Goal: Information Seeking & Learning: Compare options

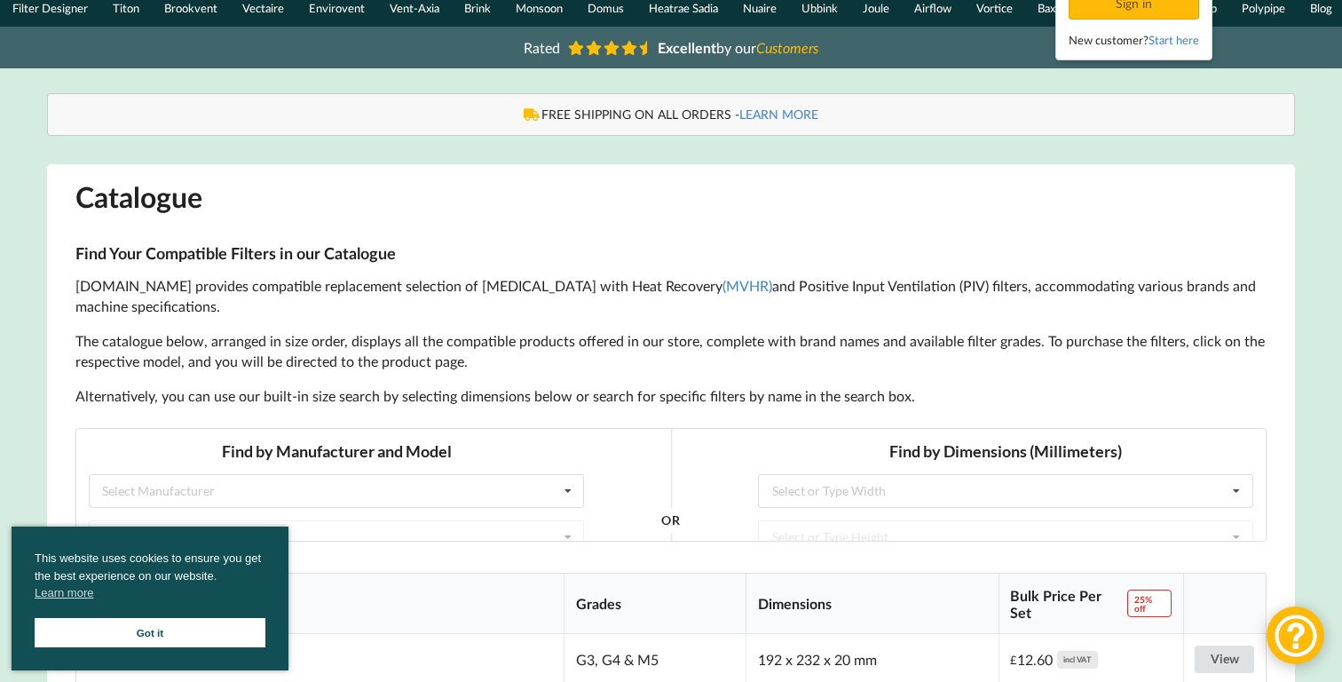
scroll to position [116, 0]
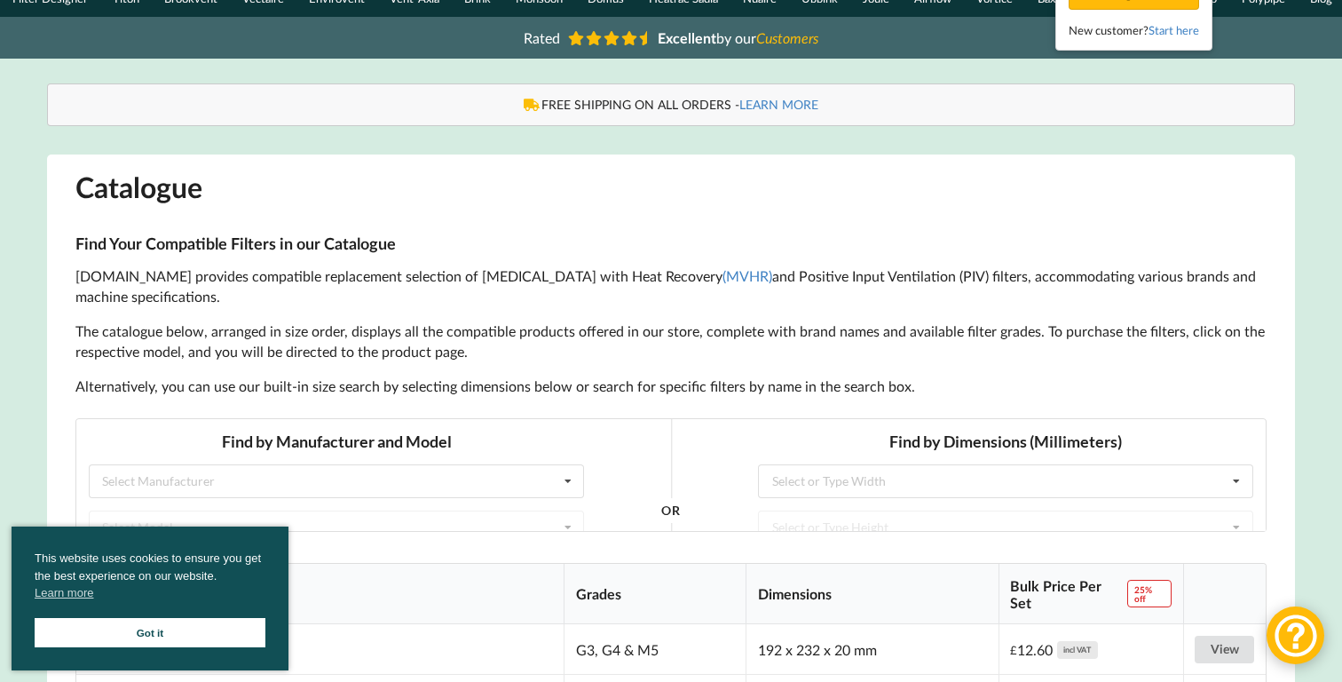
click at [200, 649] on div "This website uses cookies to ensure you get the best experience on our website.…" at bounding box center [150, 598] width 277 height 144
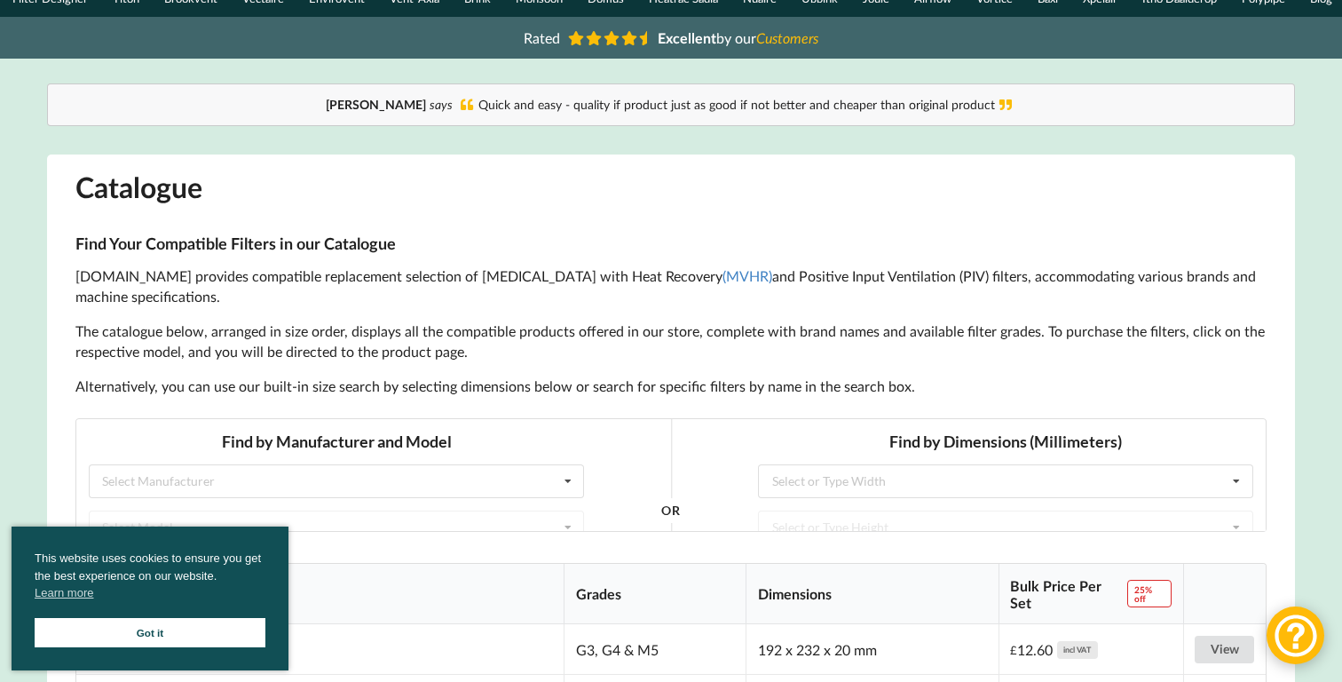
click at [172, 639] on link "Got it" at bounding box center [150, 632] width 231 height 29
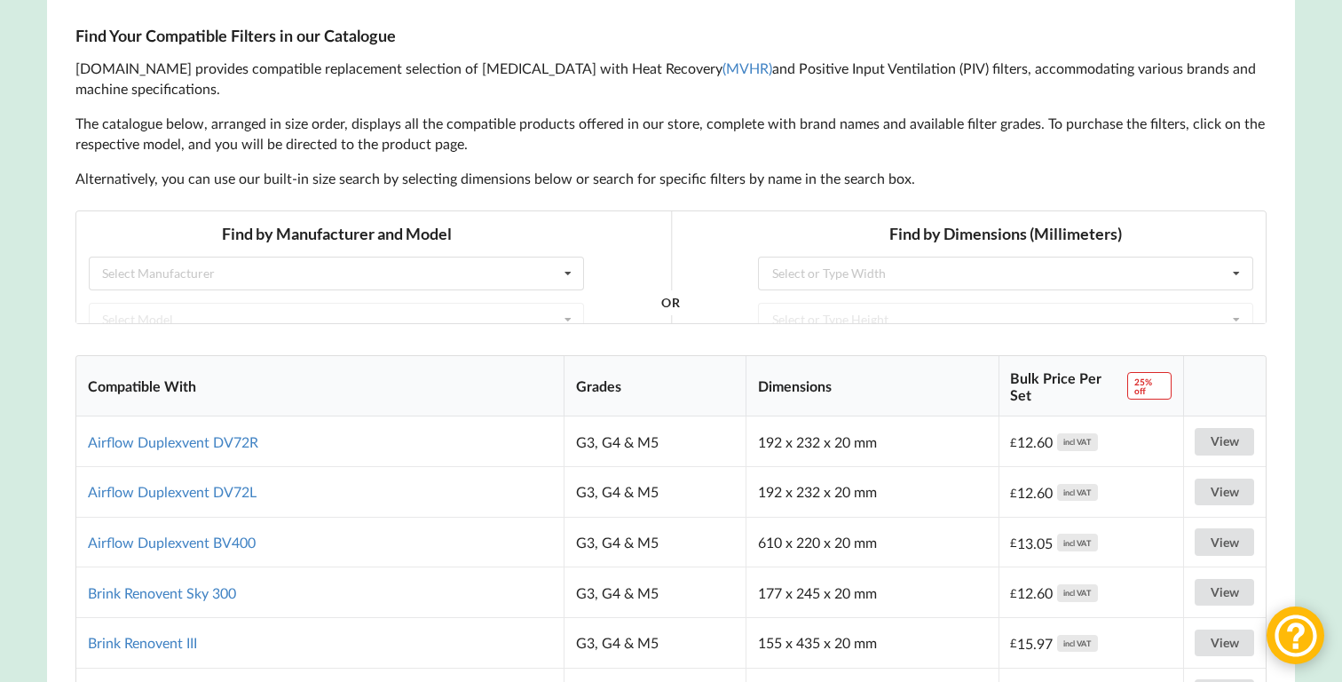
scroll to position [354, 0]
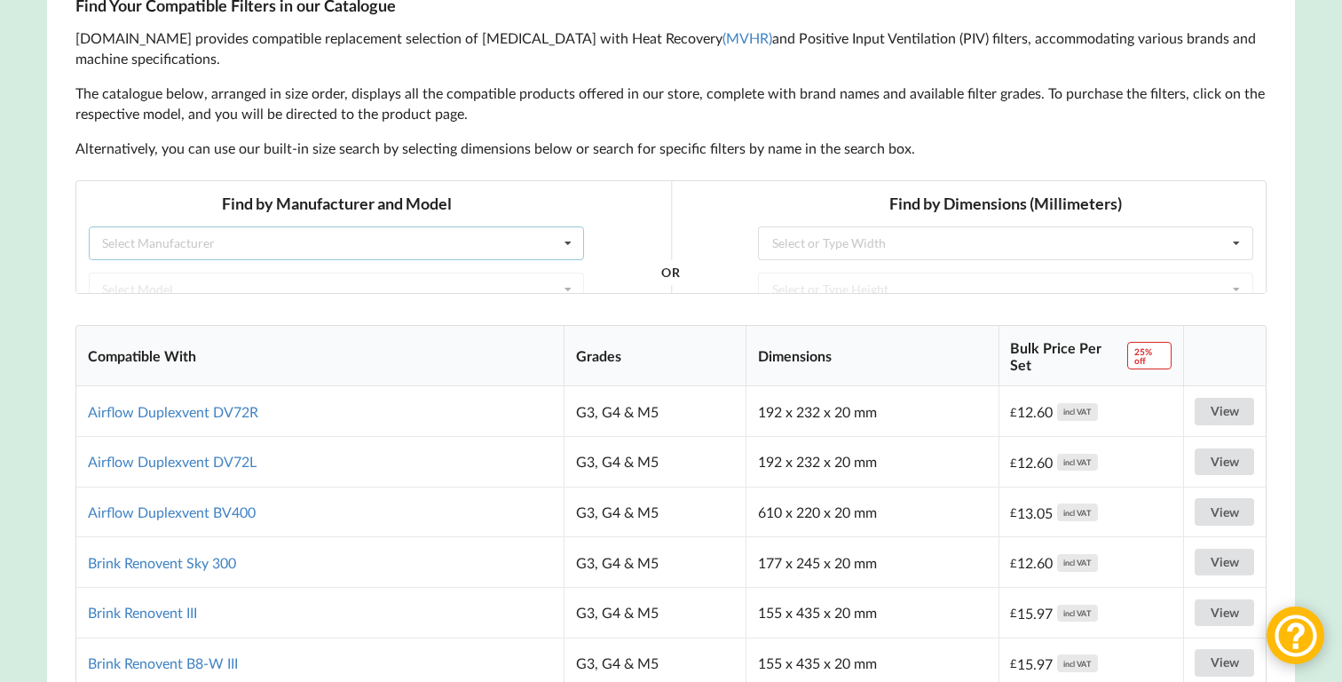
click at [548, 236] on div "Select Manufacturer Airflow Brink Brookvent Domus Envirovent Flakt Heatrae Sadi…" at bounding box center [336, 242] width 495 height 34
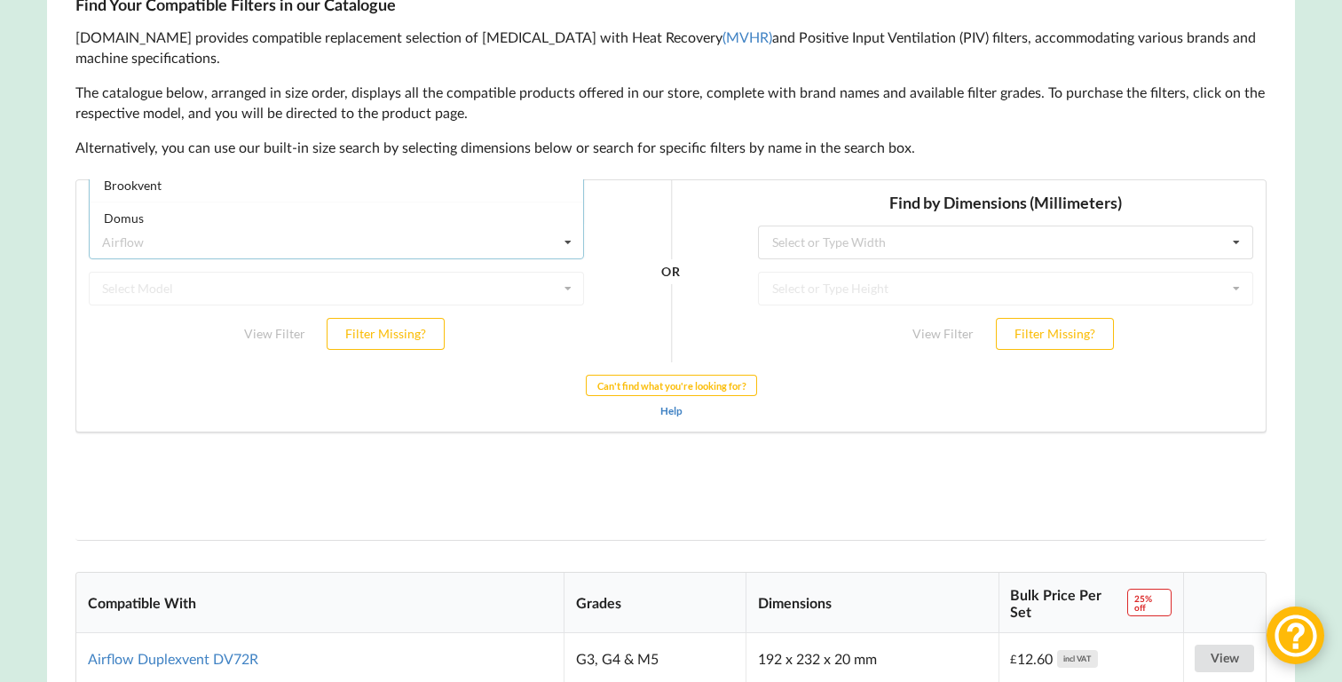
scroll to position [223, 0]
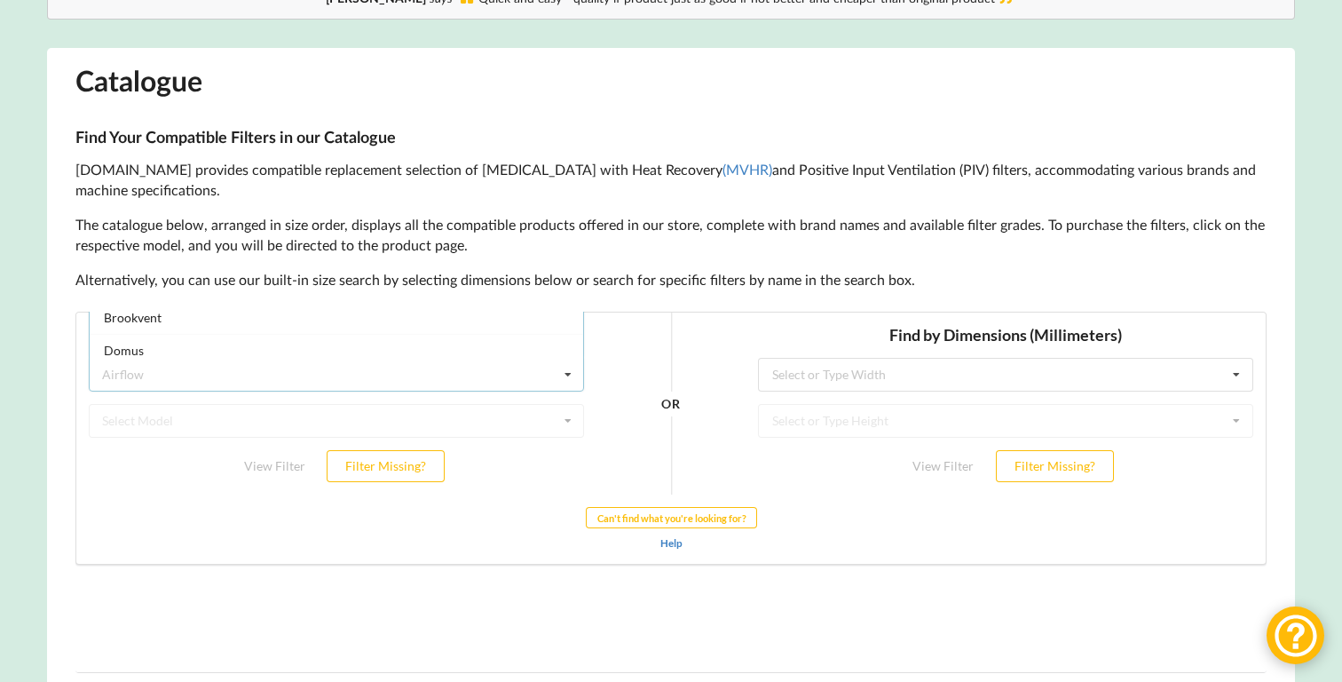
click at [527, 192] on p "[DOMAIN_NAME] provides compatible replacement selection of [MEDICAL_DATA] with …" at bounding box center [670, 180] width 1191 height 41
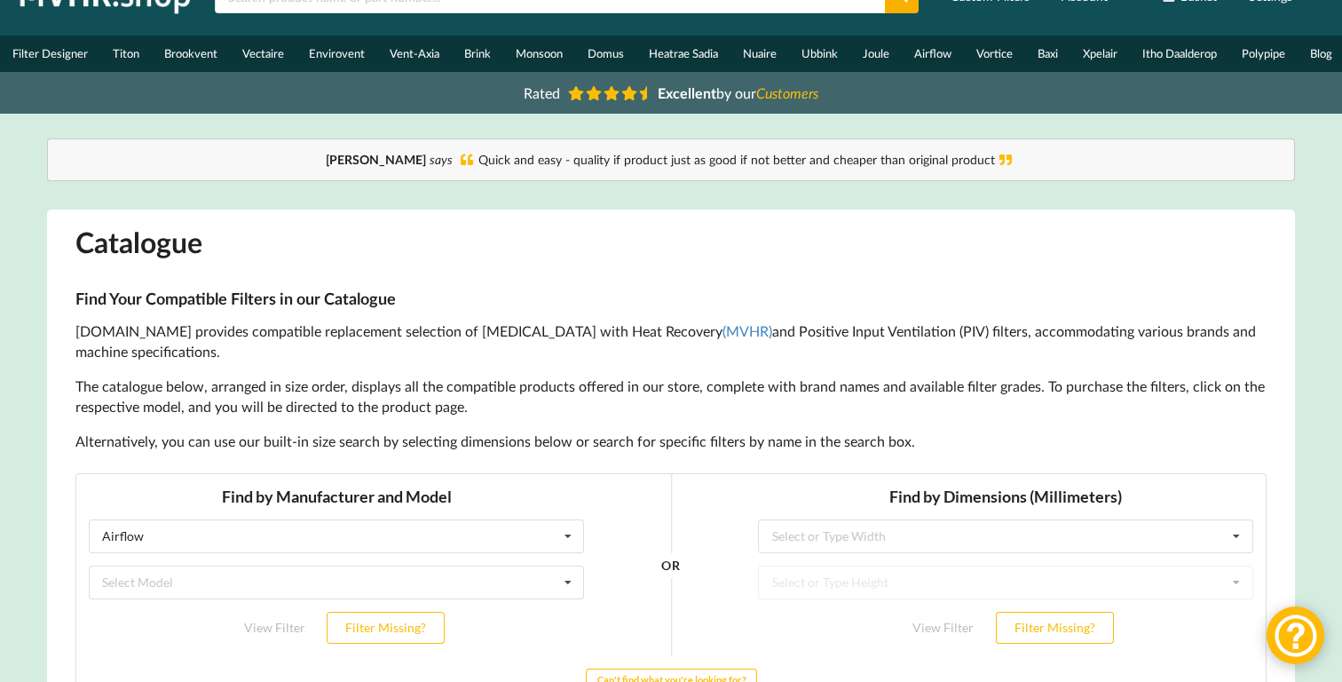
scroll to position [263, 0]
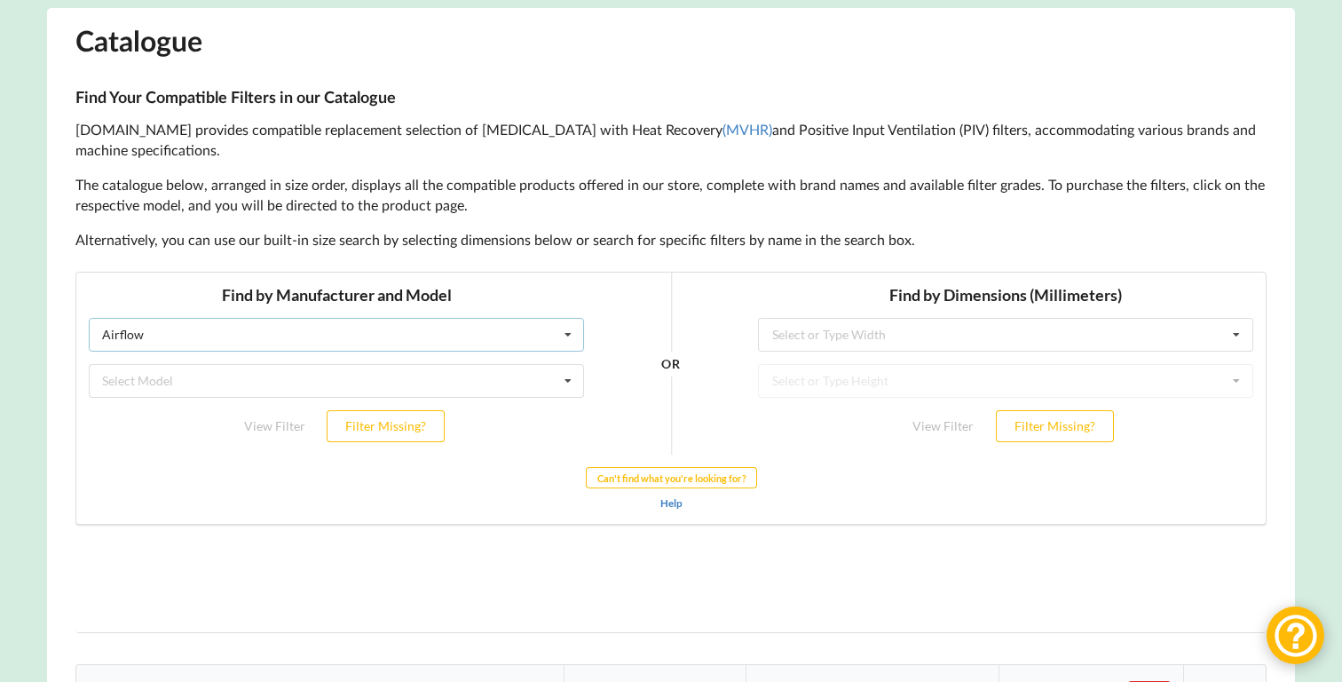
click at [428, 329] on div "Airflow Airflow Brink Brookvent Domus Envirovent Flakt Heatrae Sadia Itho Daald…" at bounding box center [336, 334] width 495 height 34
click at [274, 363] on div "Airflow" at bounding box center [336, 366] width 493 height 33
click at [265, 393] on div "Select Model Duplexvent BV400 Duplexvent DV72L Duplexvent DV72R" at bounding box center [336, 380] width 495 height 34
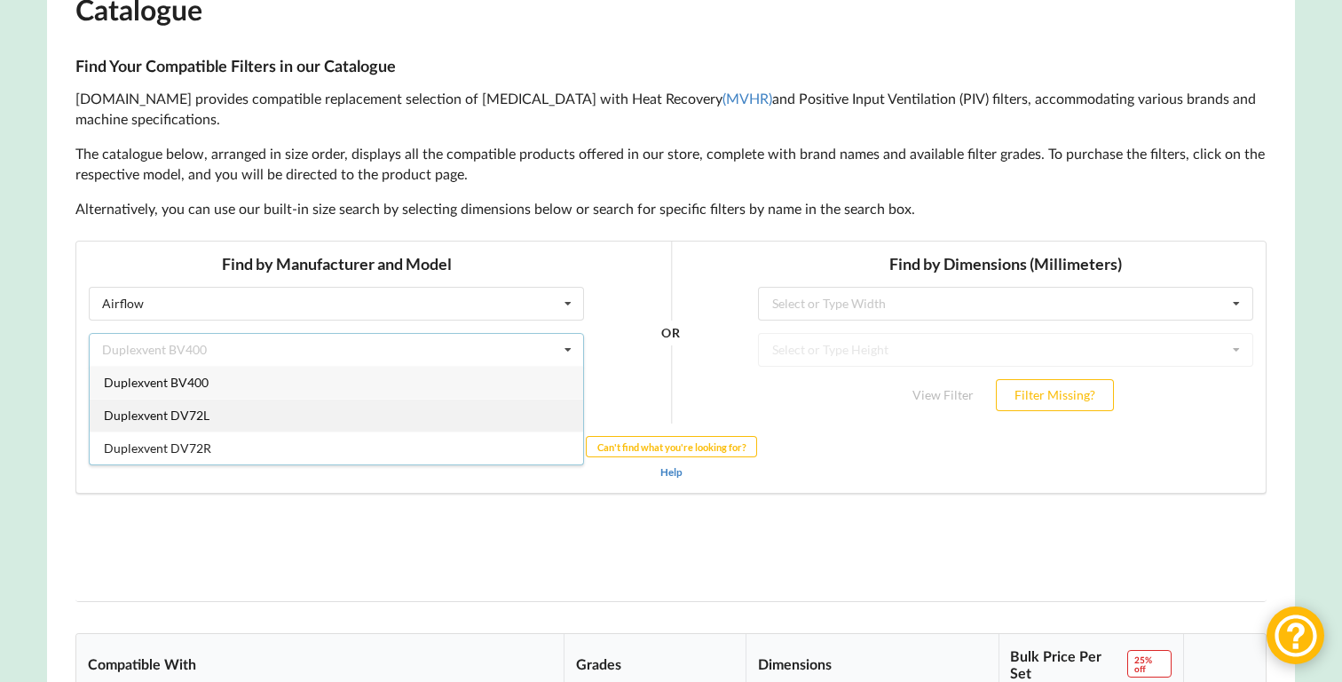
scroll to position [299, 0]
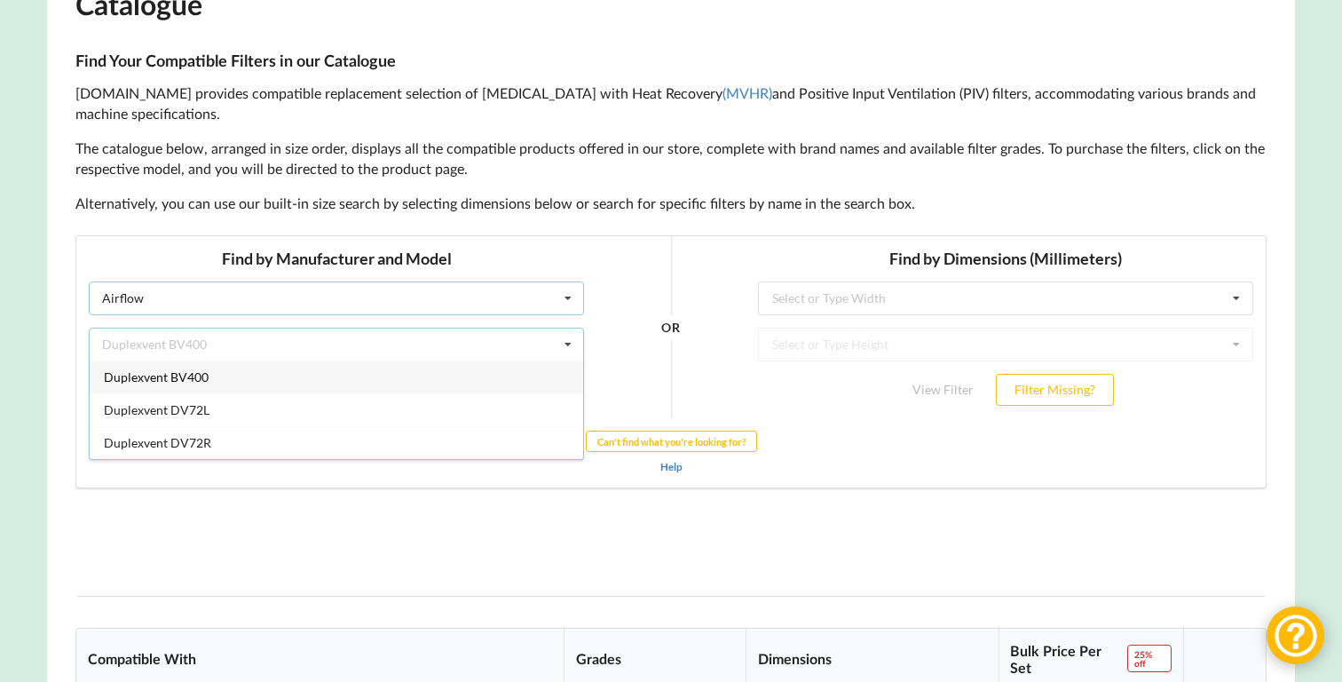
click at [471, 297] on div "Airflow Airflow Brink Brookvent Domus Envirovent Flakt Heatrae Sadia Itho Daald…" at bounding box center [336, 297] width 495 height 34
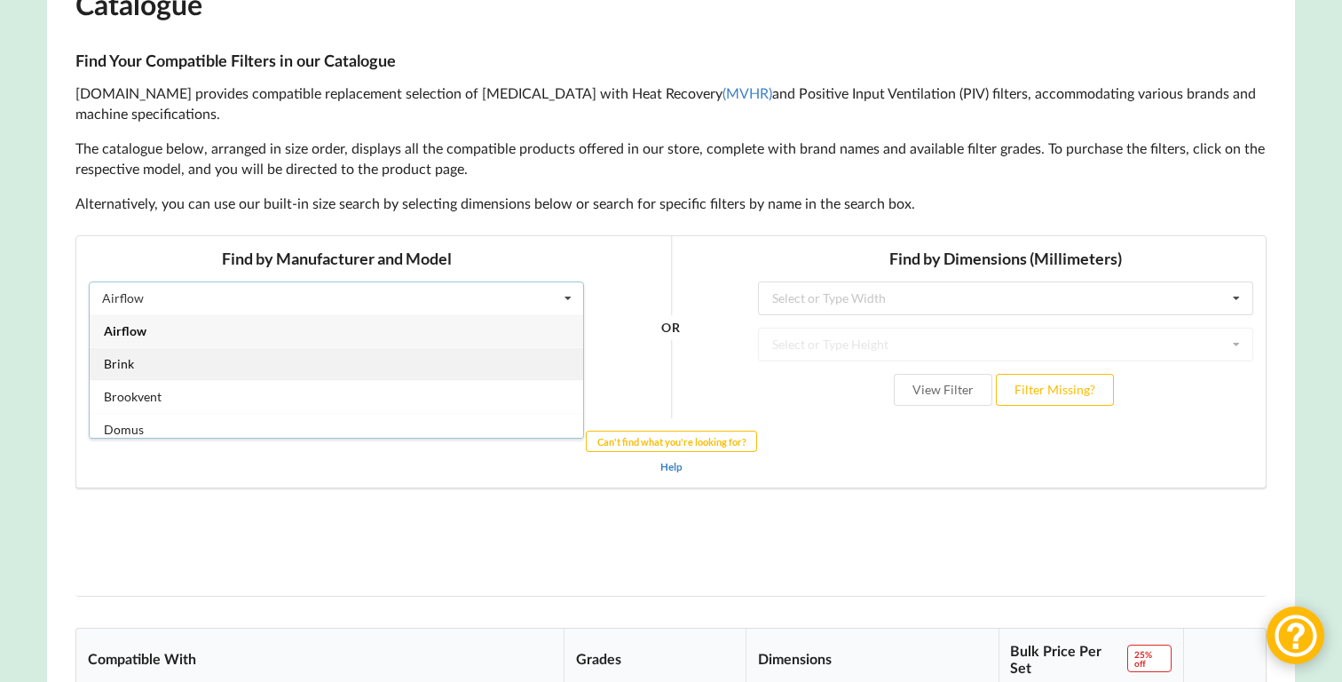
click at [354, 365] on div "Brink" at bounding box center [336, 362] width 493 height 33
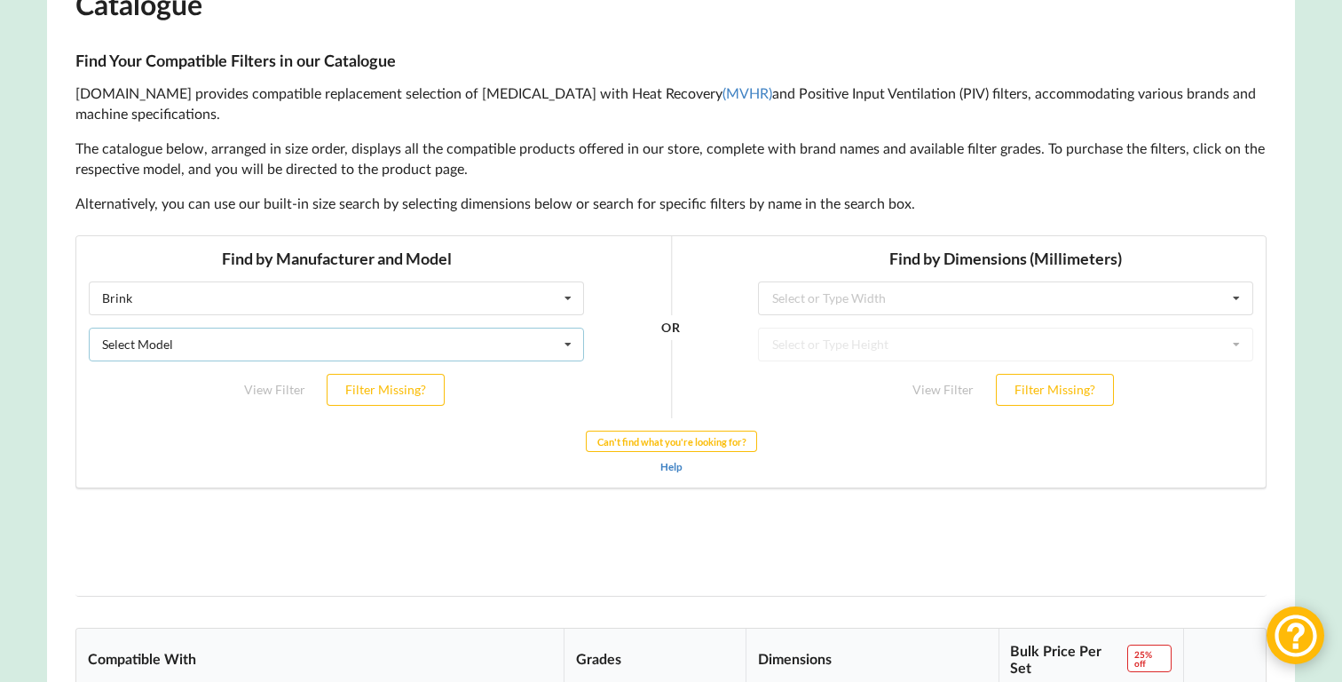
click at [442, 343] on div "Select Model Flair 200 Flair 300 Flair 325 Flair 400 Flair 450 Flair 600 Flexiv…" at bounding box center [336, 344] width 495 height 34
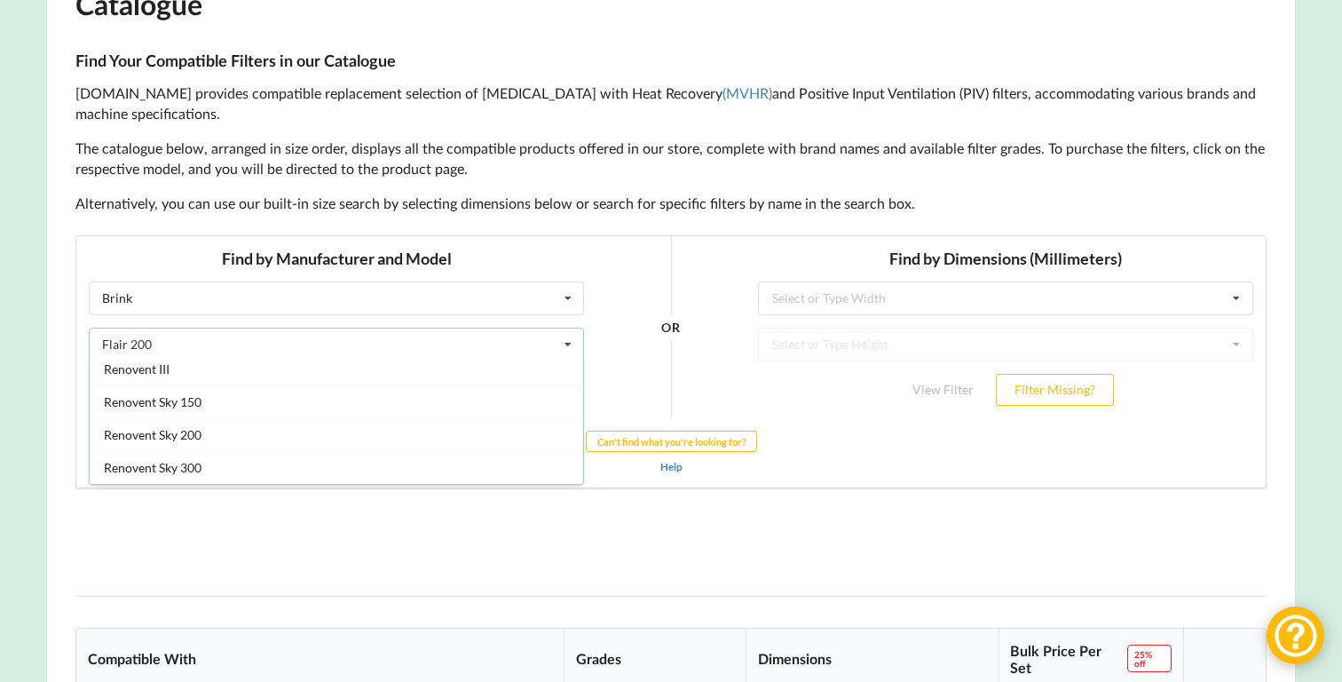
scroll to position [730, 0]
click at [618, 162] on p "The catalogue below, arranged in size order, displays all the compatible produc…" at bounding box center [670, 158] width 1191 height 41
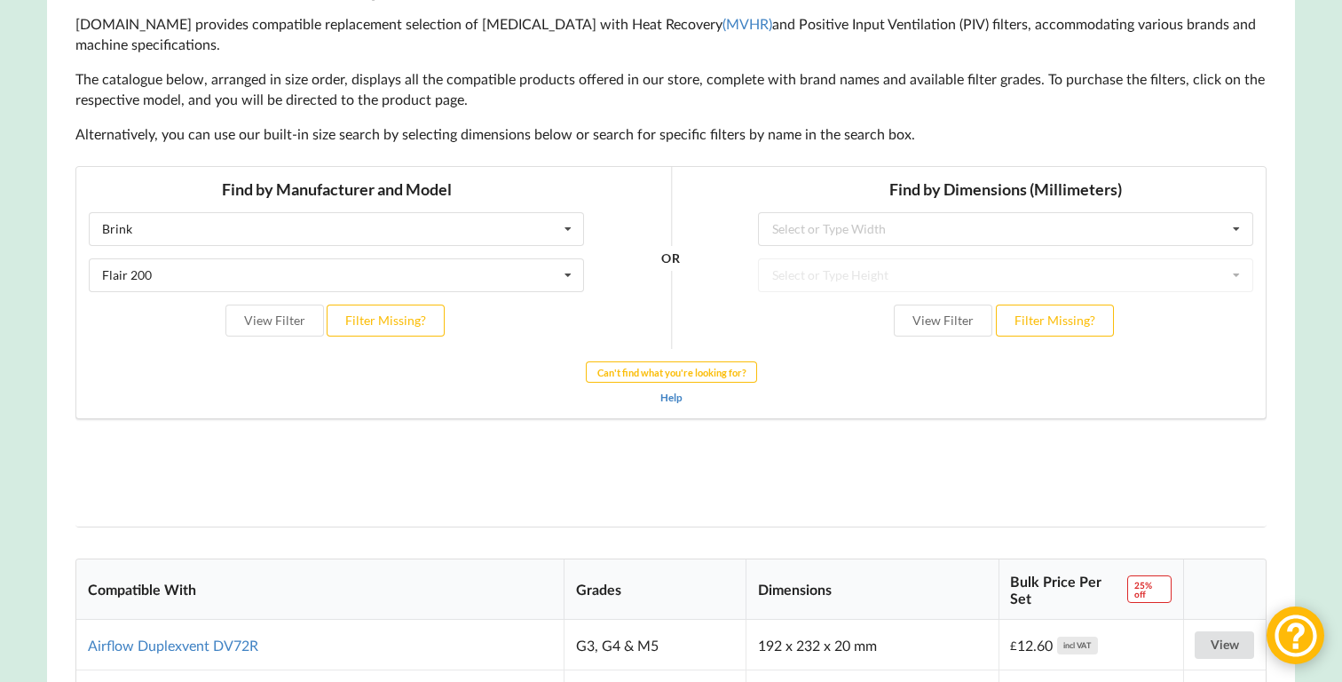
scroll to position [461, 0]
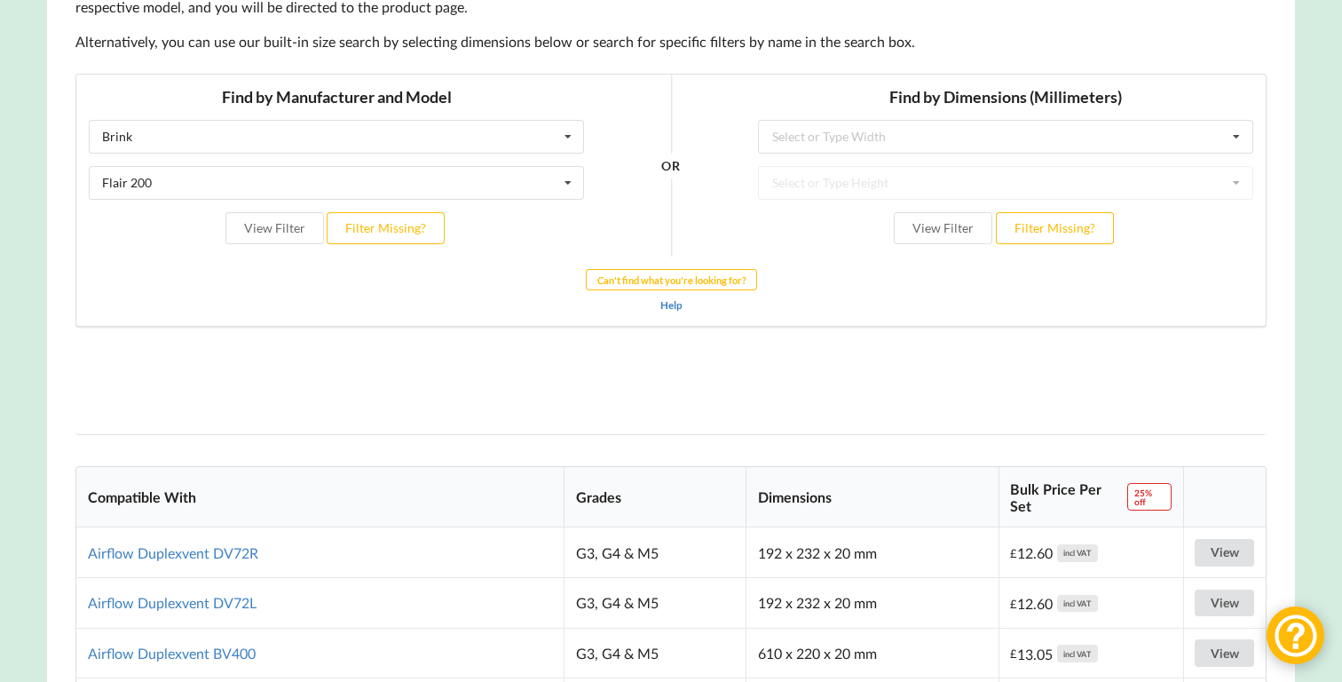
click at [521, 156] on div "Find by Manufacturer and Model Brink Airflow Brink Brookvent Domus Envirovent F…" at bounding box center [336, 165] width 520 height 182
click at [512, 143] on div "Brink Airflow Brink Brookvent Domus Envirovent Flakt Heatrae Sadia Itho Daalder…" at bounding box center [336, 136] width 495 height 34
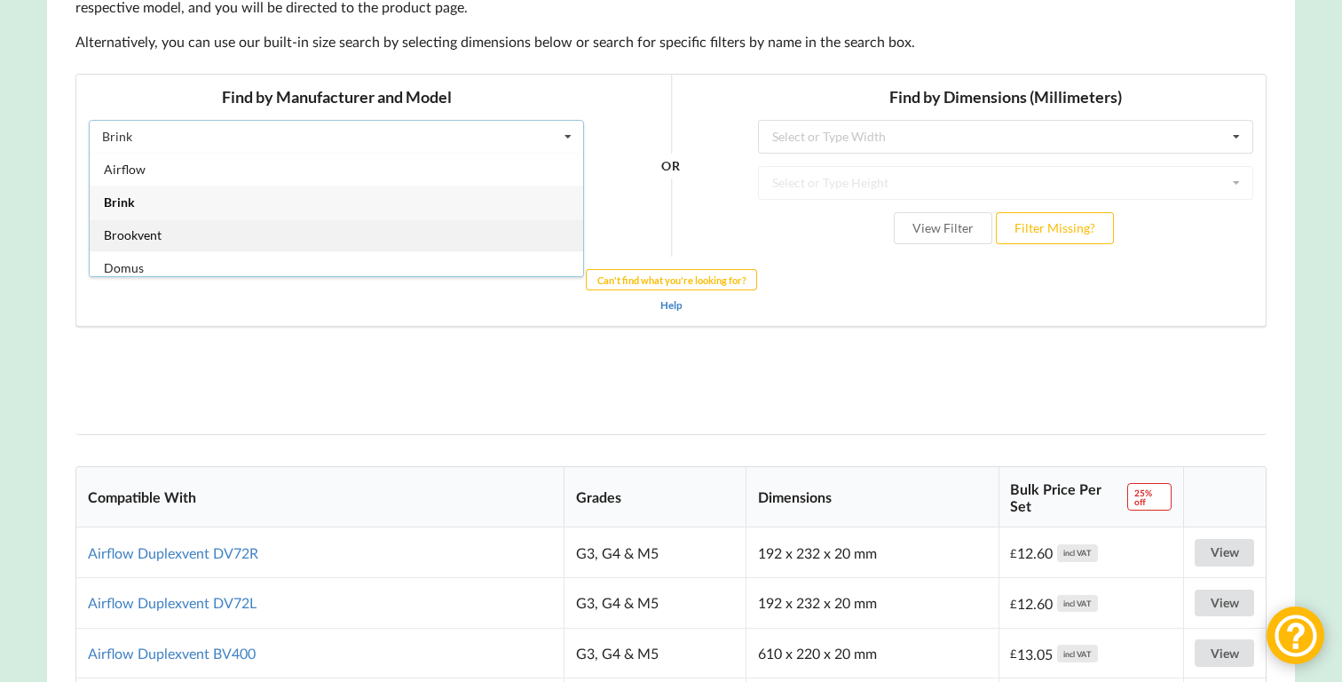
click at [329, 224] on div "Brookvent" at bounding box center [336, 233] width 493 height 33
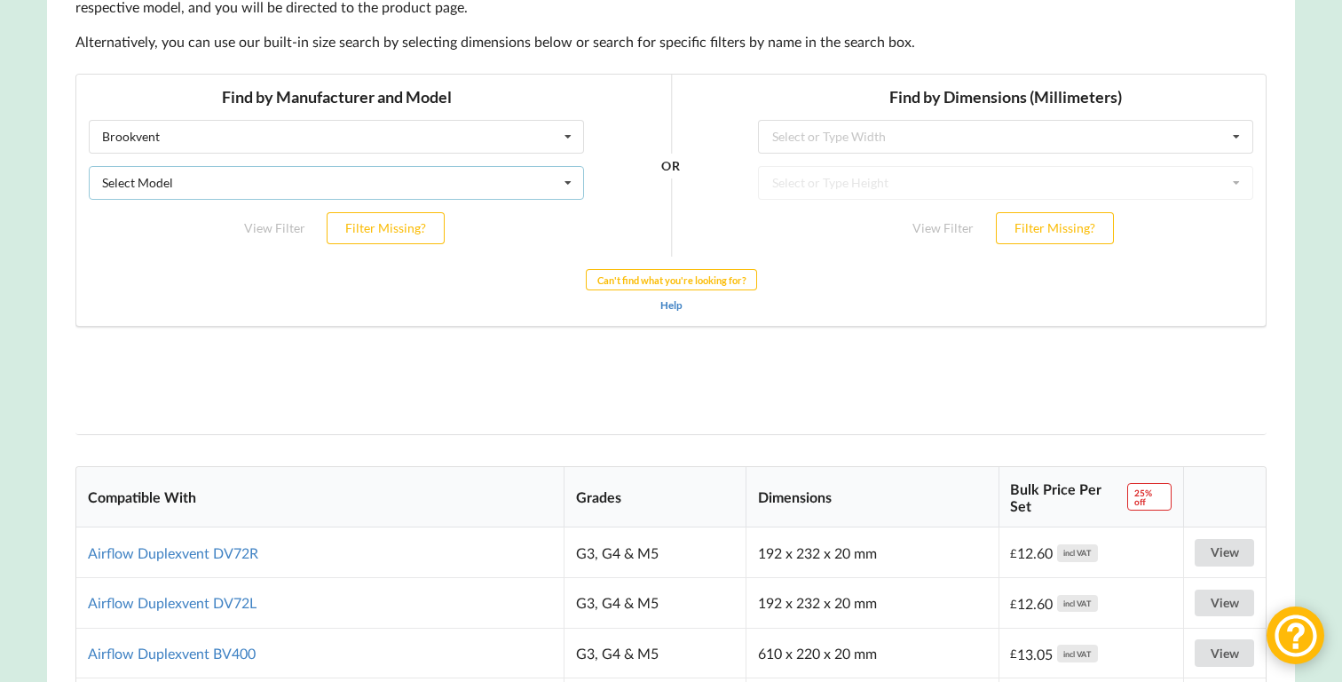
click at [378, 185] on div "Select Model Aircycle 3.1 HRV Aircycle 4.1 HRV Aircycle Units 1.1 HRV Aircycle …" at bounding box center [336, 182] width 495 height 34
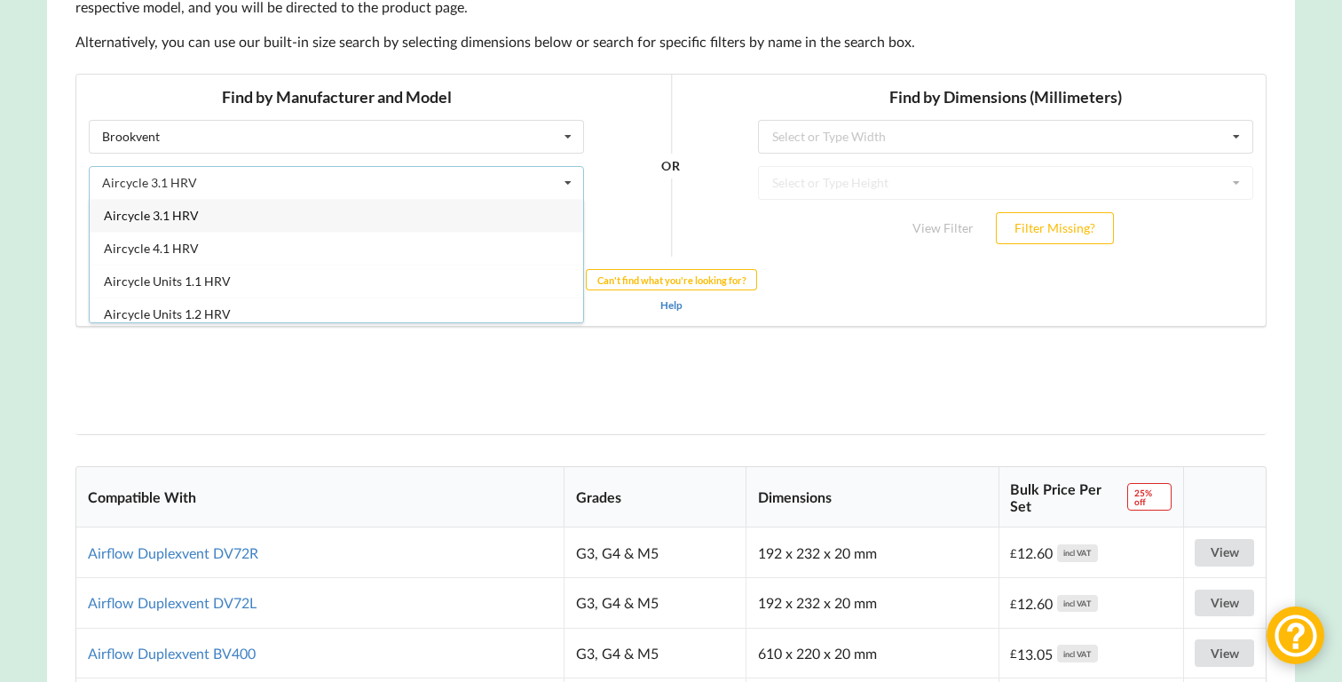
scroll to position [0, 0]
click at [388, 426] on body "Find by Manufacturer and Model Brookvent Airflow Brink Brookvent Domus Envirove…" at bounding box center [670, 253] width 1191 height 360
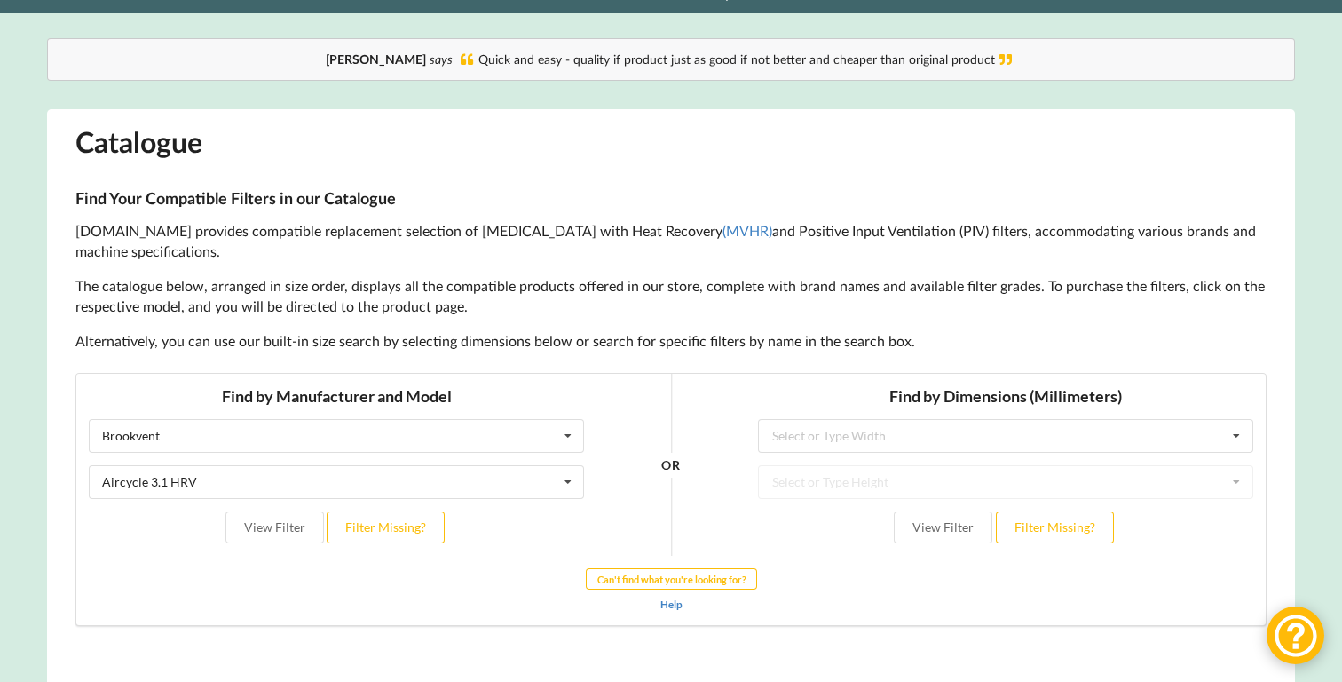
scroll to position [172, 0]
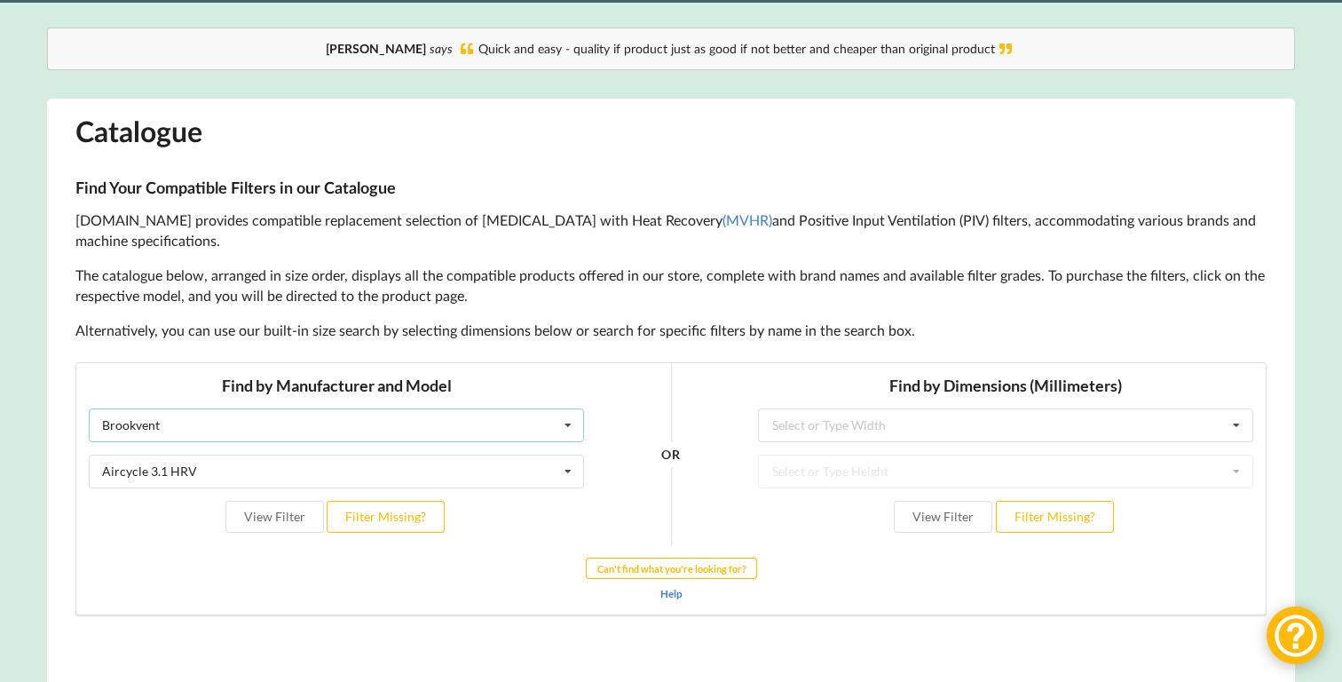
click at [378, 423] on div "Brookvent Airflow Brink Brookvent Domus Envirovent Flakt Heatrae Sadia Itho Daa…" at bounding box center [336, 424] width 495 height 34
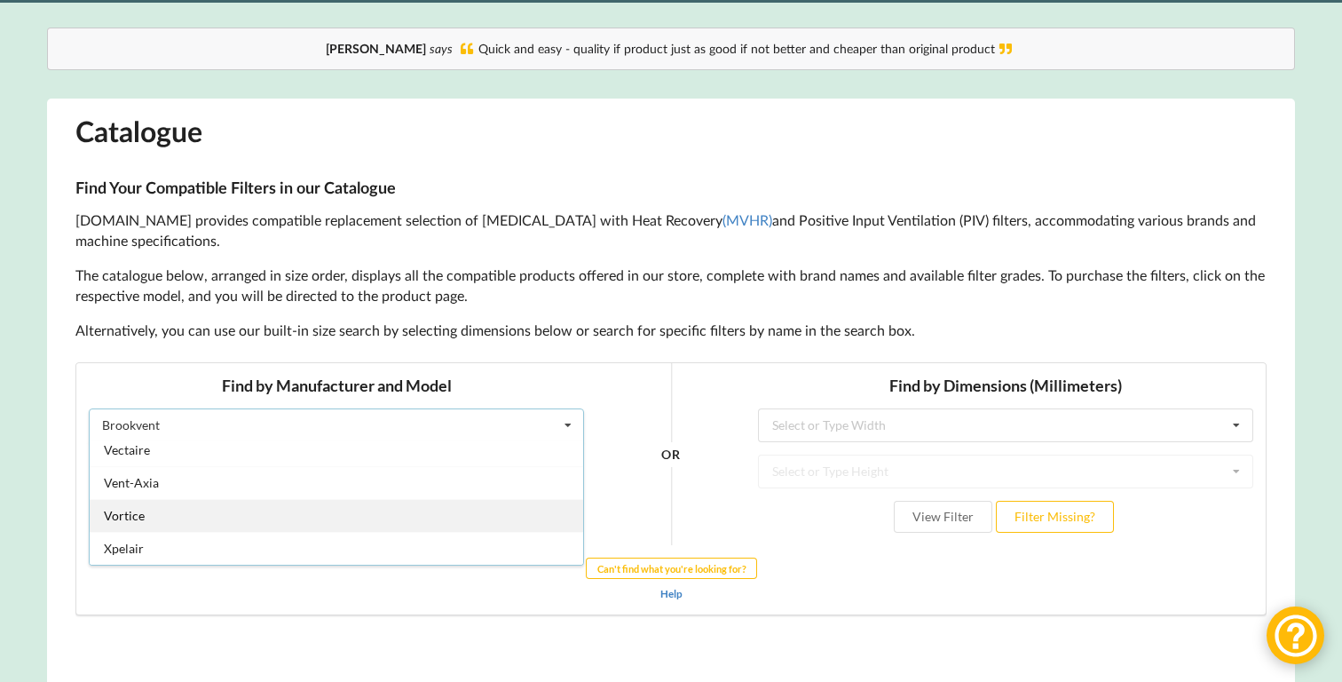
scroll to position [468, 0]
click at [225, 510] on div "Vortice" at bounding box center [336, 514] width 493 height 33
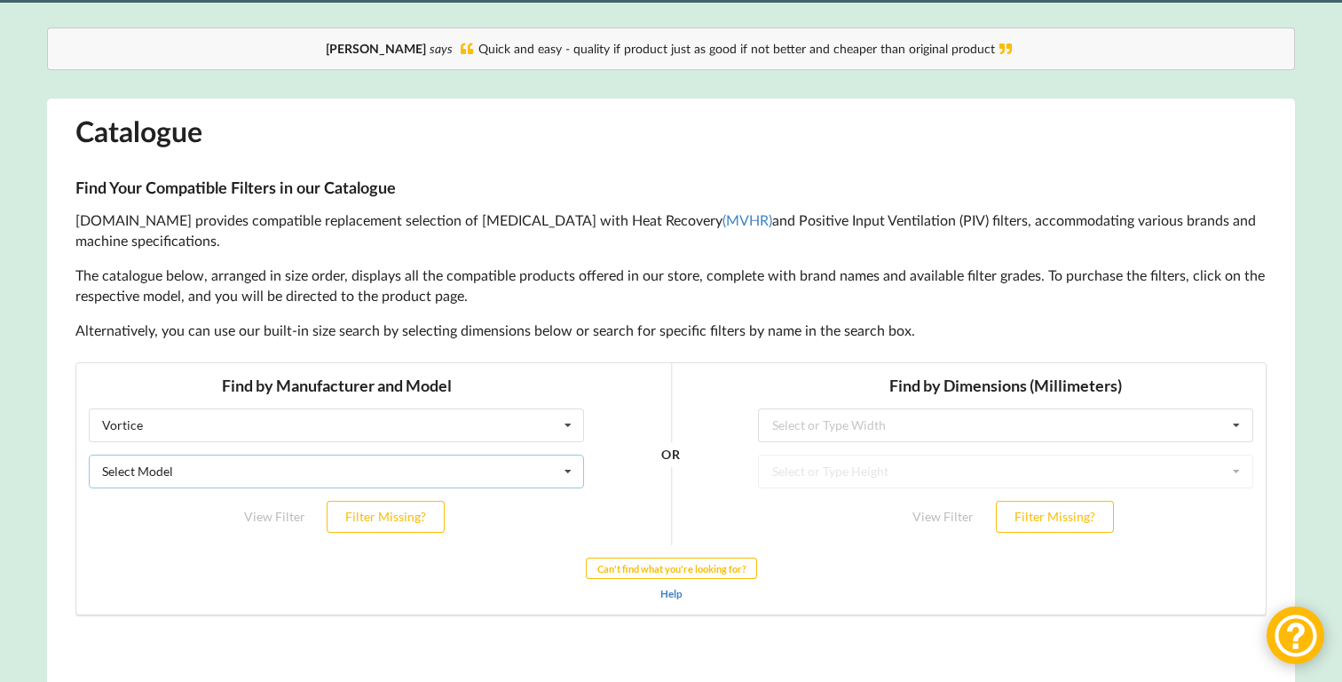
click at [277, 475] on div "Select Model HRU ECO 3 RF Vort EVO HR 200 Vort EVO HR 200 BP Vort HR 350 AVEL" at bounding box center [336, 471] width 495 height 34
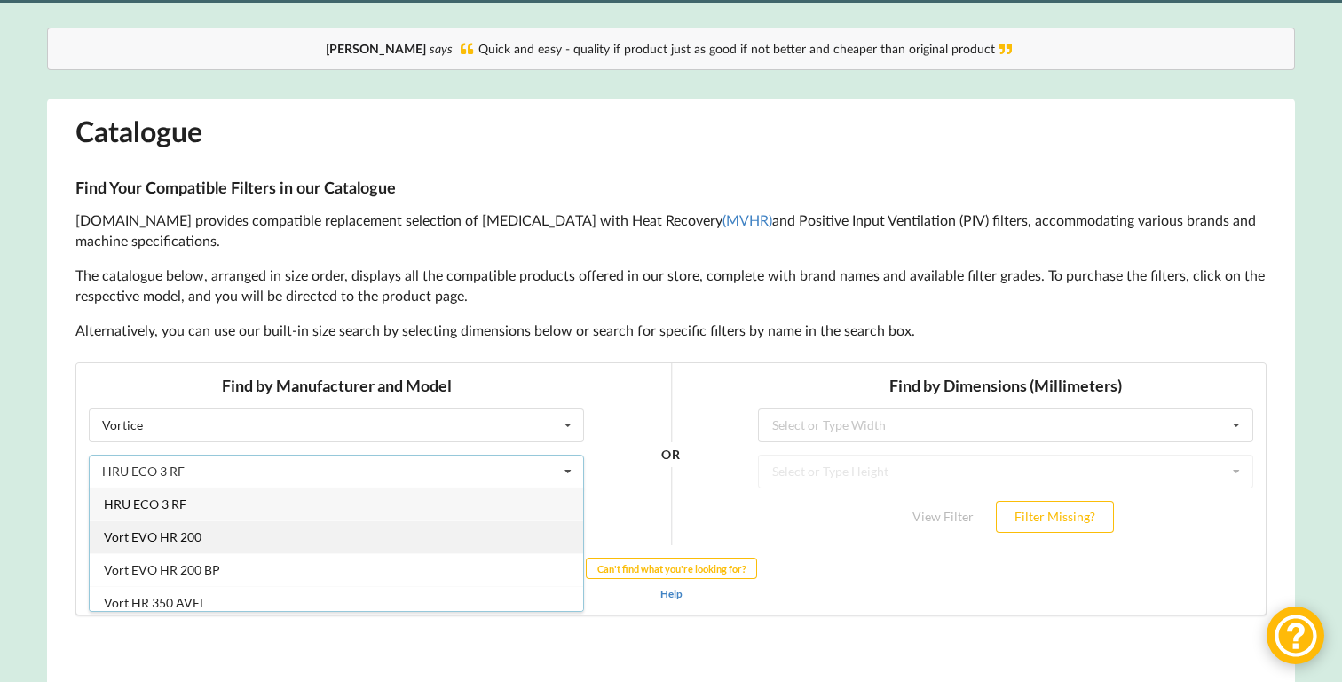
click at [236, 534] on div "Vort EVO HR 200" at bounding box center [336, 535] width 493 height 33
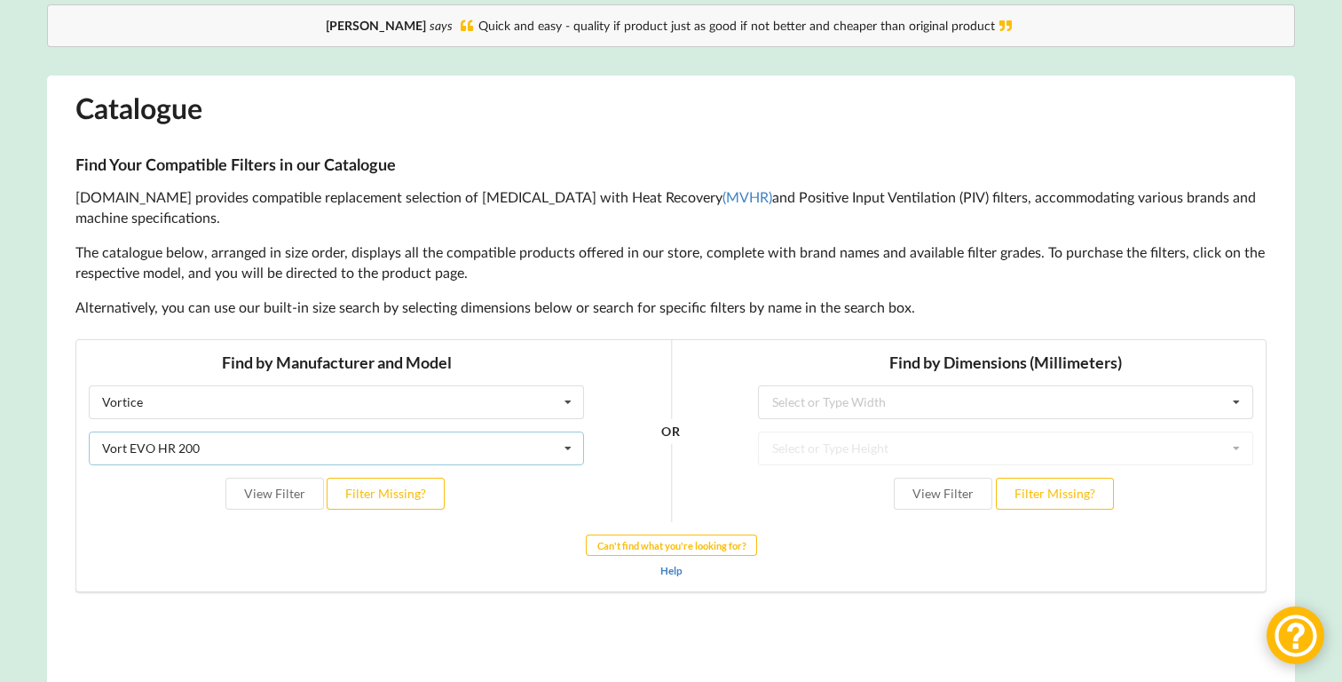
scroll to position [200, 0]
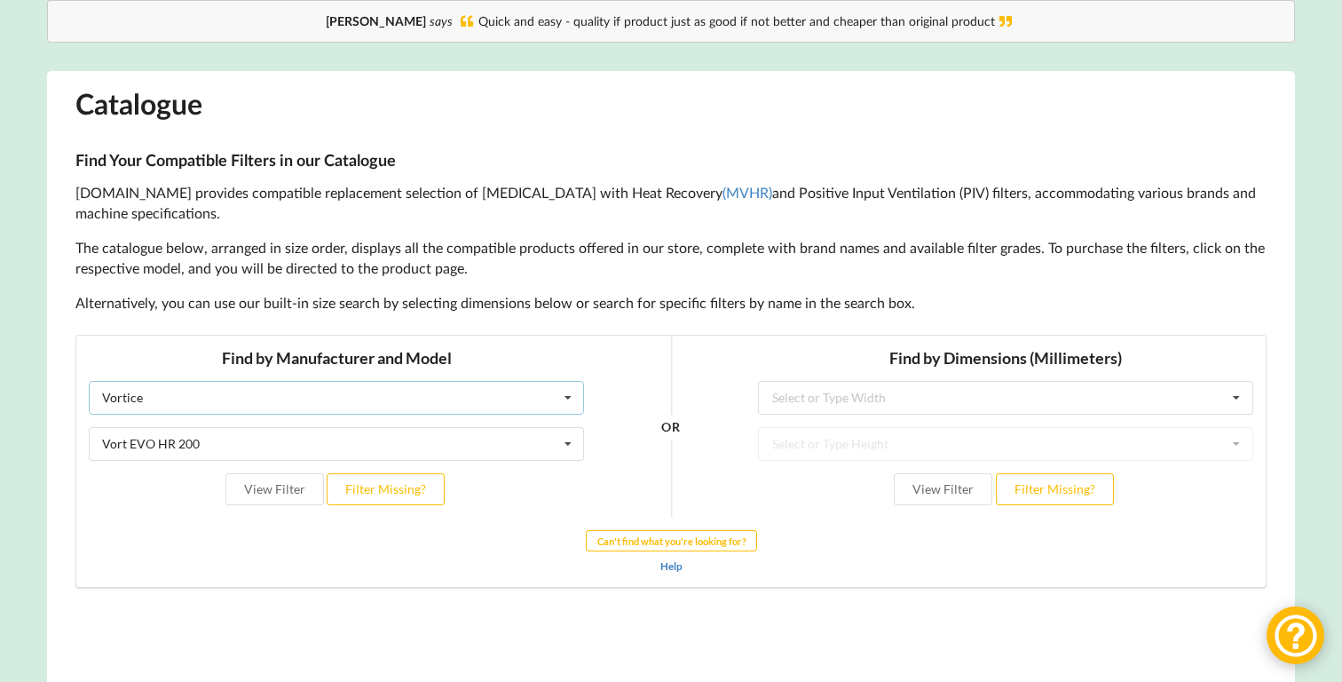
click at [346, 410] on div "Vortice Airflow Brink Brookvent Domus Envirovent Flakt Heatrae Sadia Itho Daald…" at bounding box center [336, 397] width 495 height 34
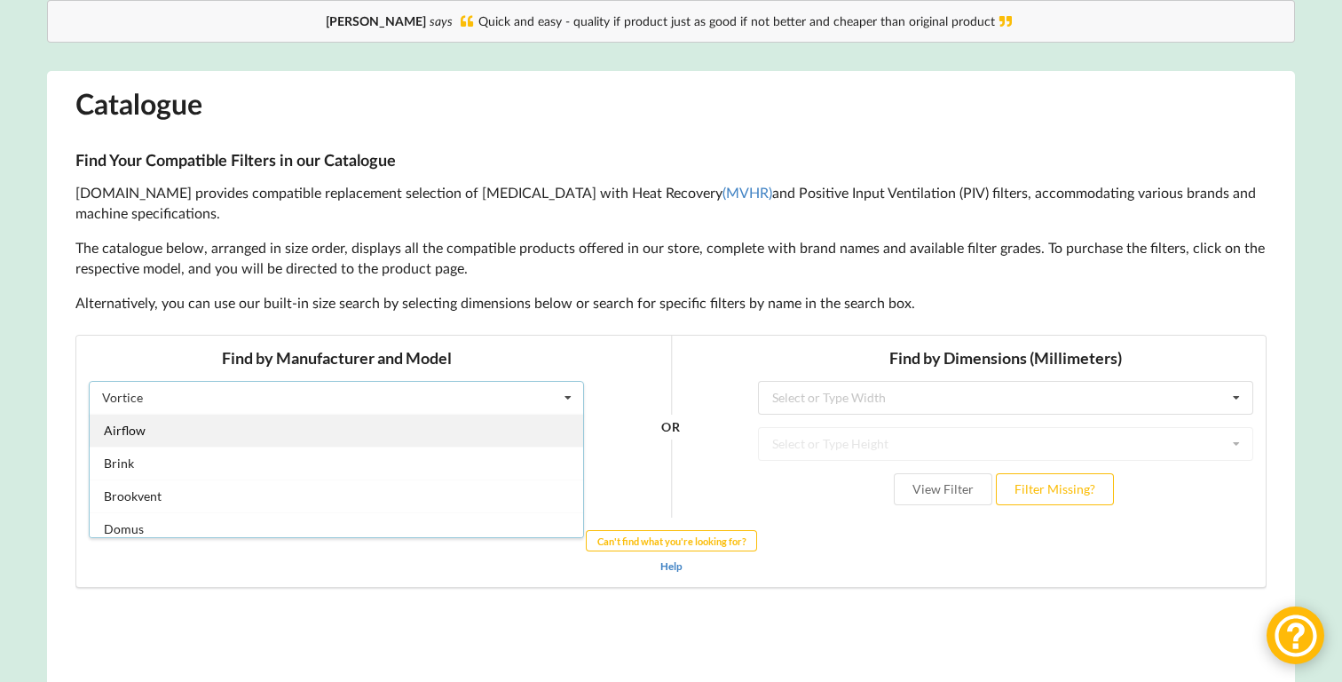
scroll to position [0, 0]
click at [127, 430] on span "Airflow" at bounding box center [125, 429] width 42 height 15
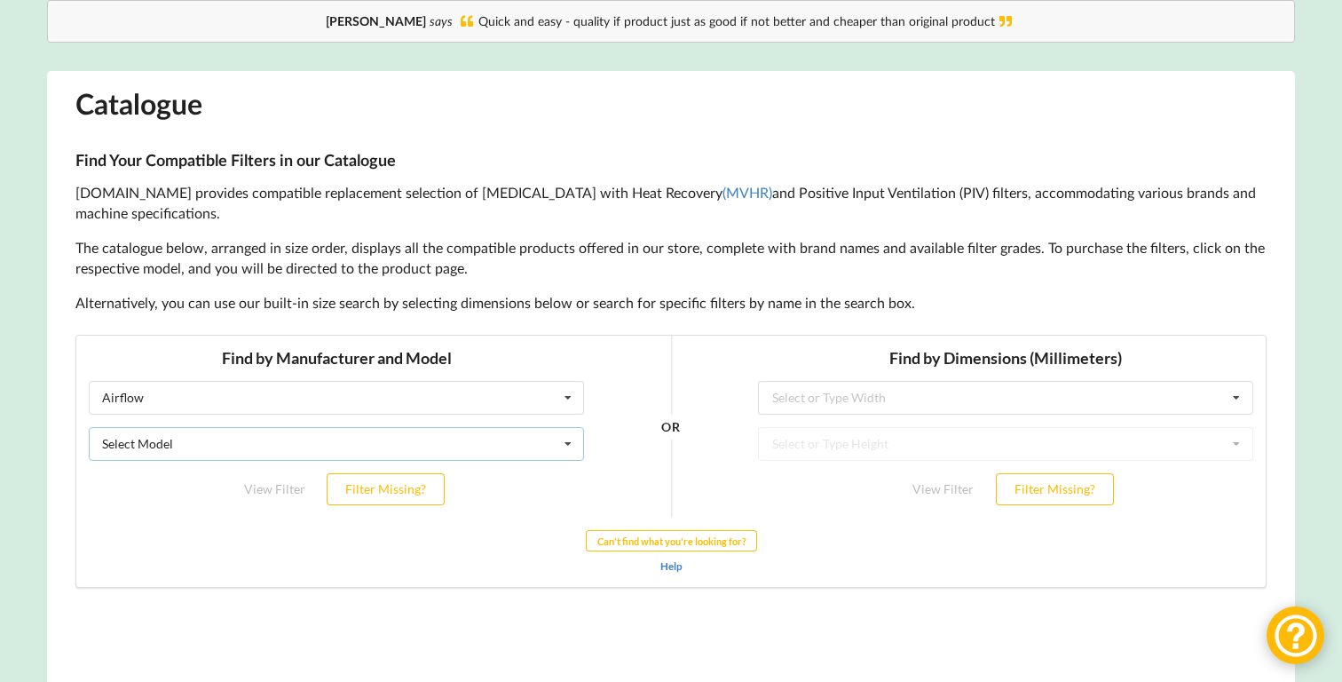
click at [155, 438] on div "Select Model" at bounding box center [137, 443] width 71 height 12
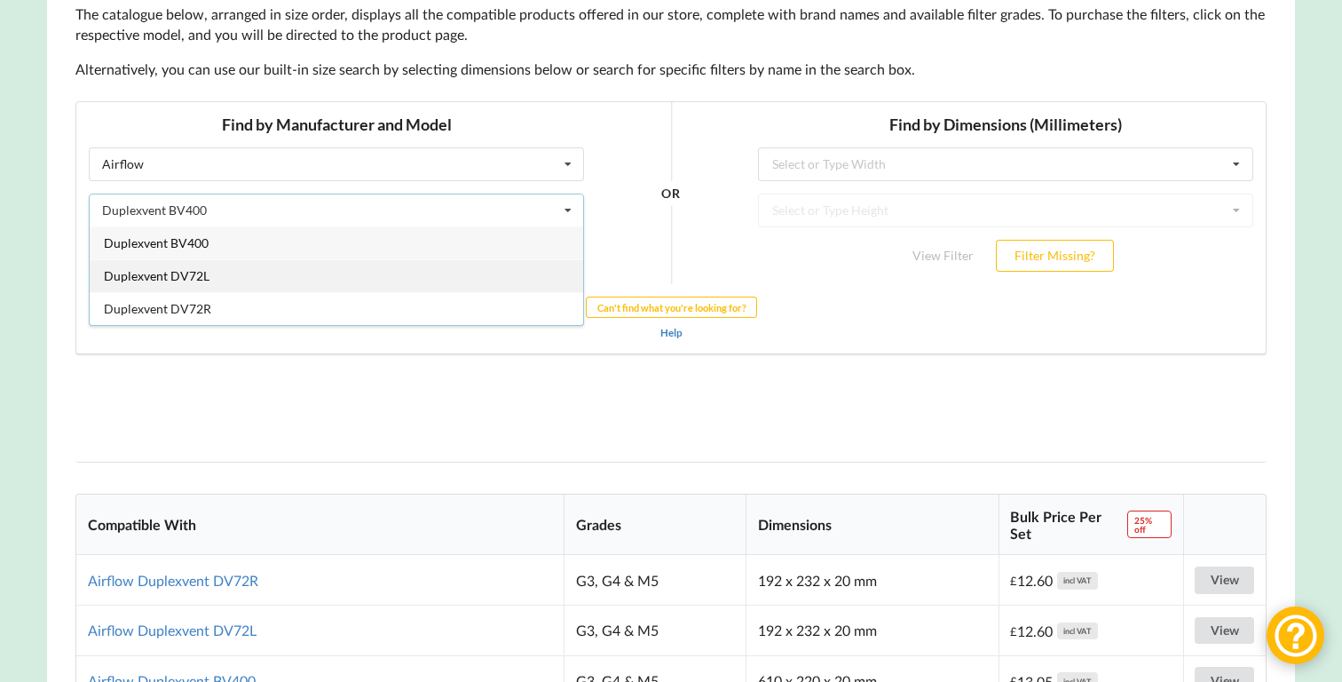
scroll to position [452, 0]
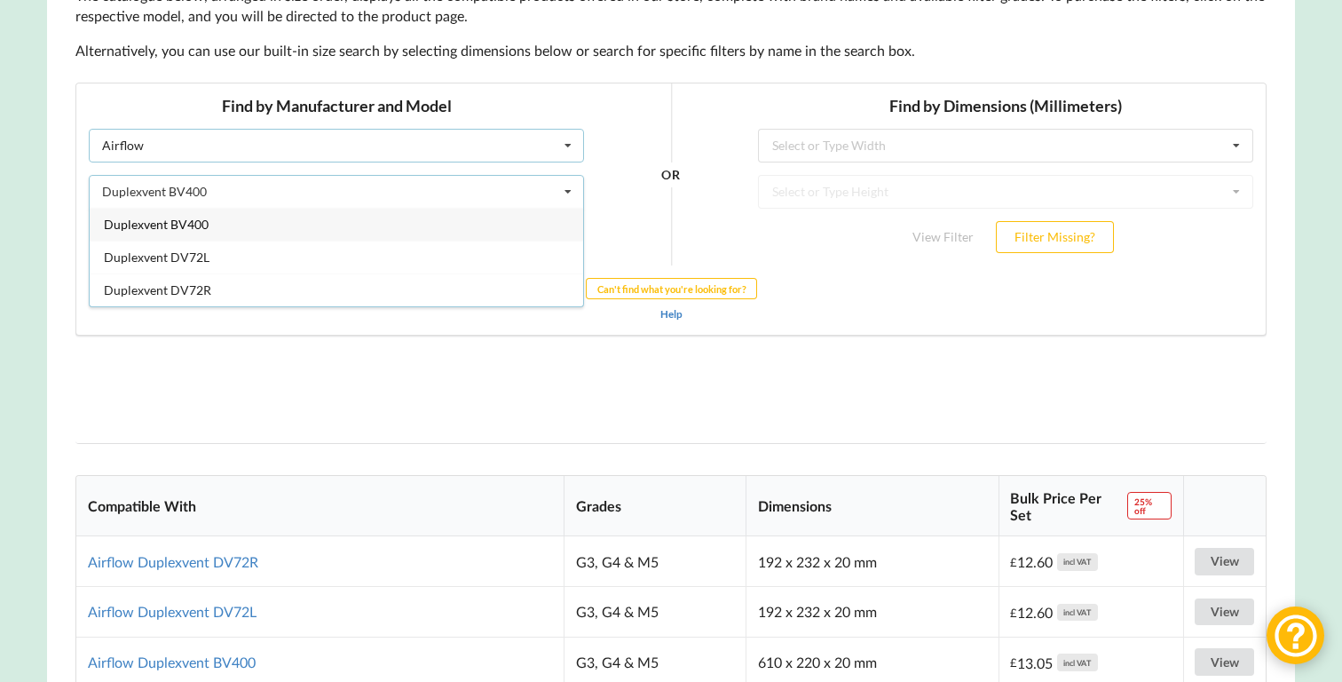
click at [148, 146] on div "Airflow Airflow Brink Brookvent Domus Envirovent Flakt Heatrae Sadia Itho Daald…" at bounding box center [336, 145] width 495 height 34
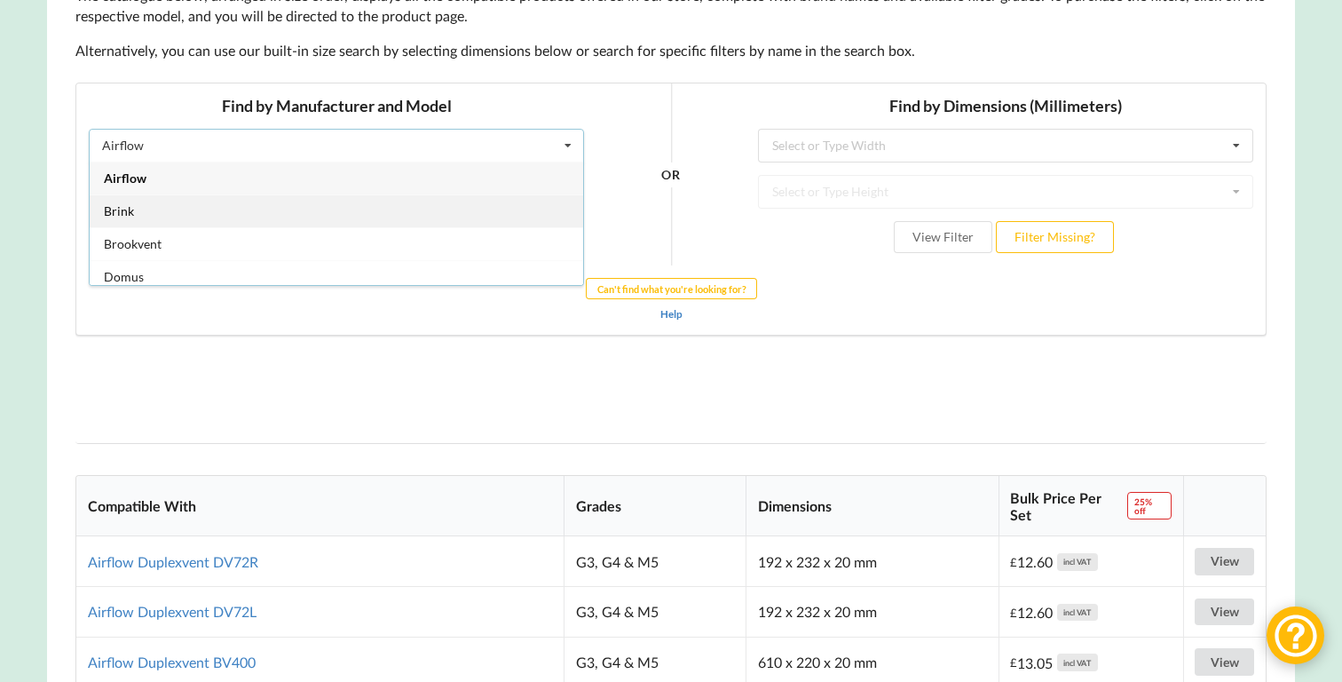
click at [128, 209] on span "Brink" at bounding box center [119, 209] width 30 height 15
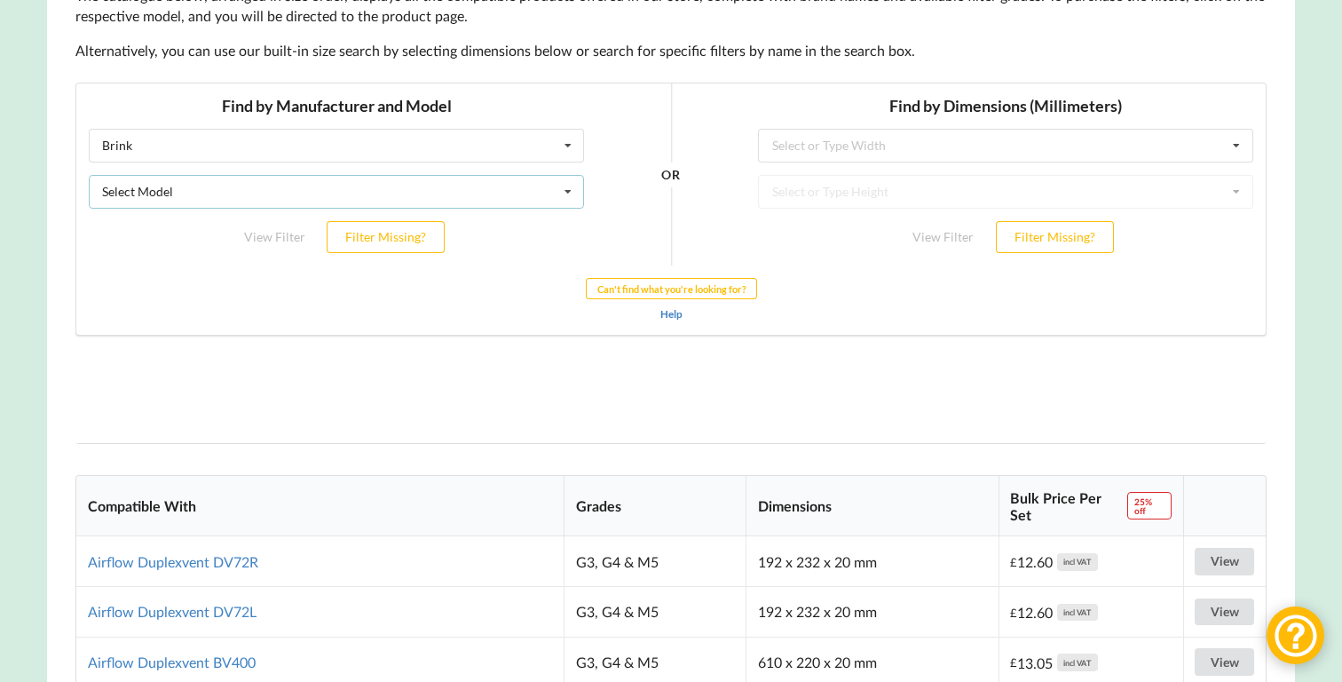
click at [130, 203] on div "Select Model Flair 200 Flair 300 Flair 325 Flair 400 Flair 450 Flair 600 Flexiv…" at bounding box center [336, 191] width 495 height 34
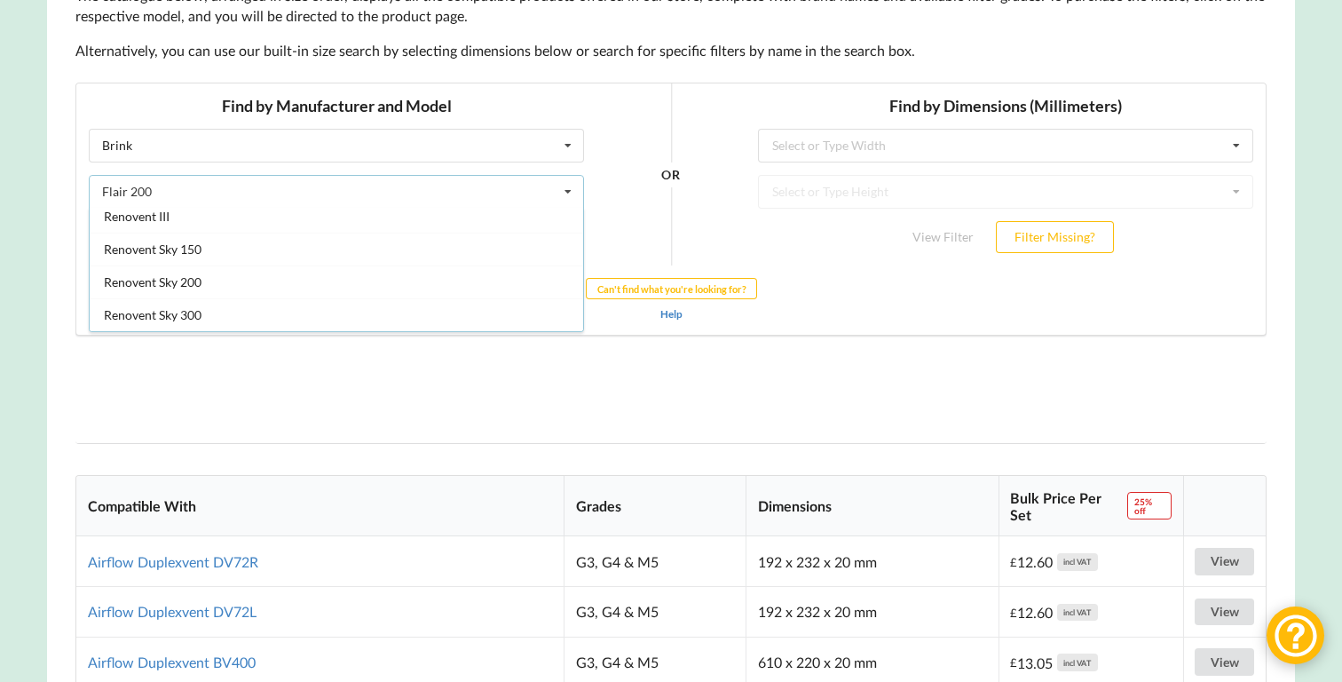
scroll to position [730, 0]
click at [130, 185] on div "Flair 200" at bounding box center [127, 191] width 50 height 12
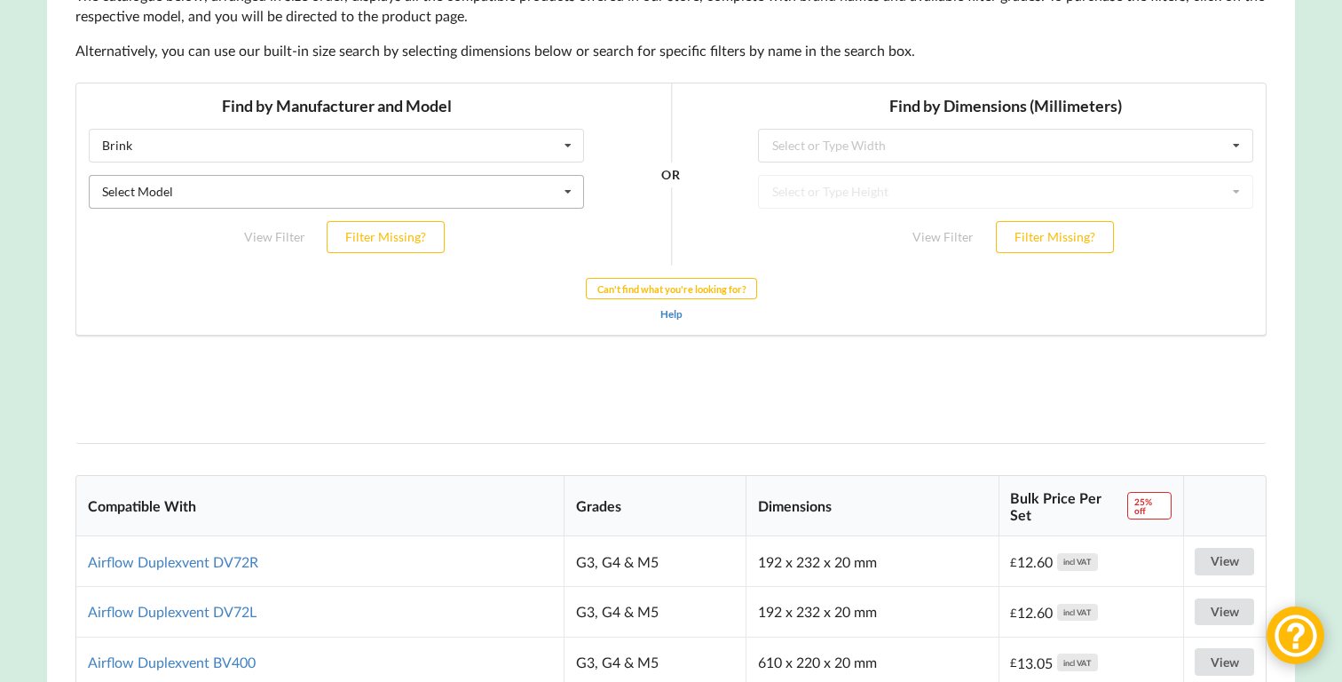
click at [123, 166] on div "Find by Manufacturer and Model Brink Airflow Brink Brookvent Domus Envirovent F…" at bounding box center [336, 174] width 520 height 182
click at [123, 159] on div "Brink Airflow Brink Brookvent Domus Envirovent Flakt Heatrae Sadia Itho Daalder…" at bounding box center [336, 145] width 495 height 34
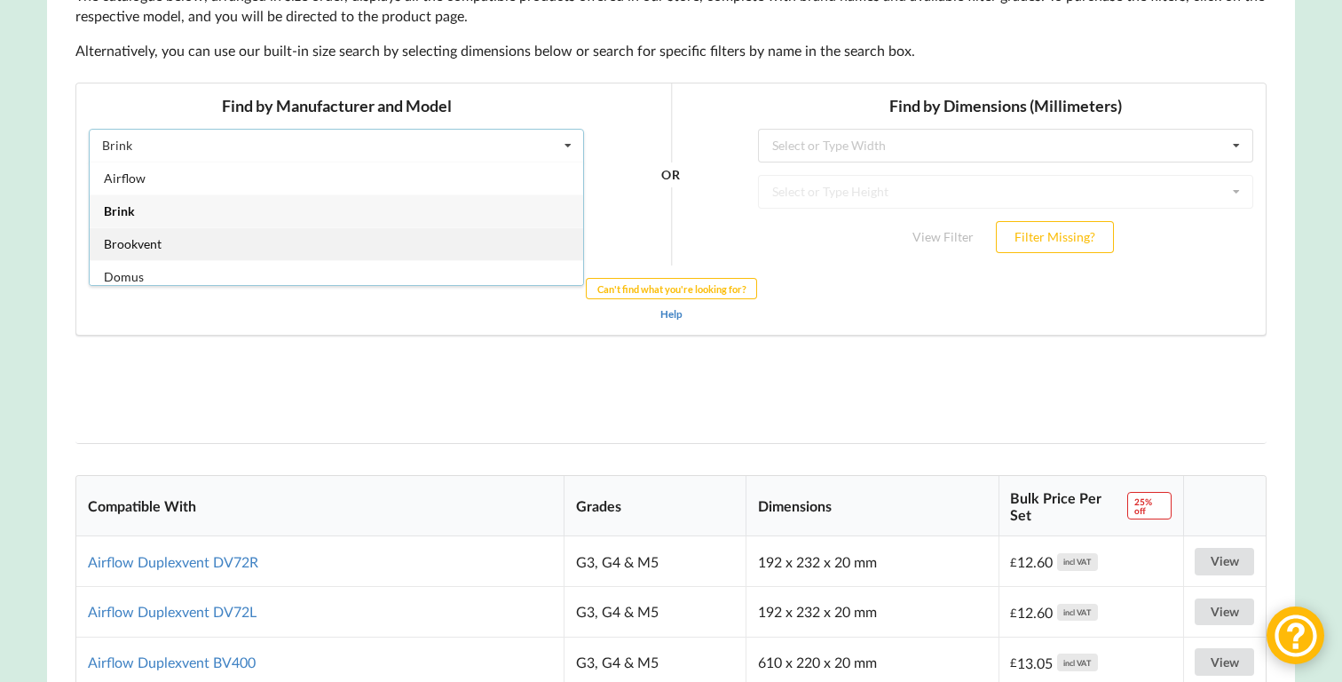
click at [125, 240] on span "Brookvent" at bounding box center [133, 242] width 58 height 15
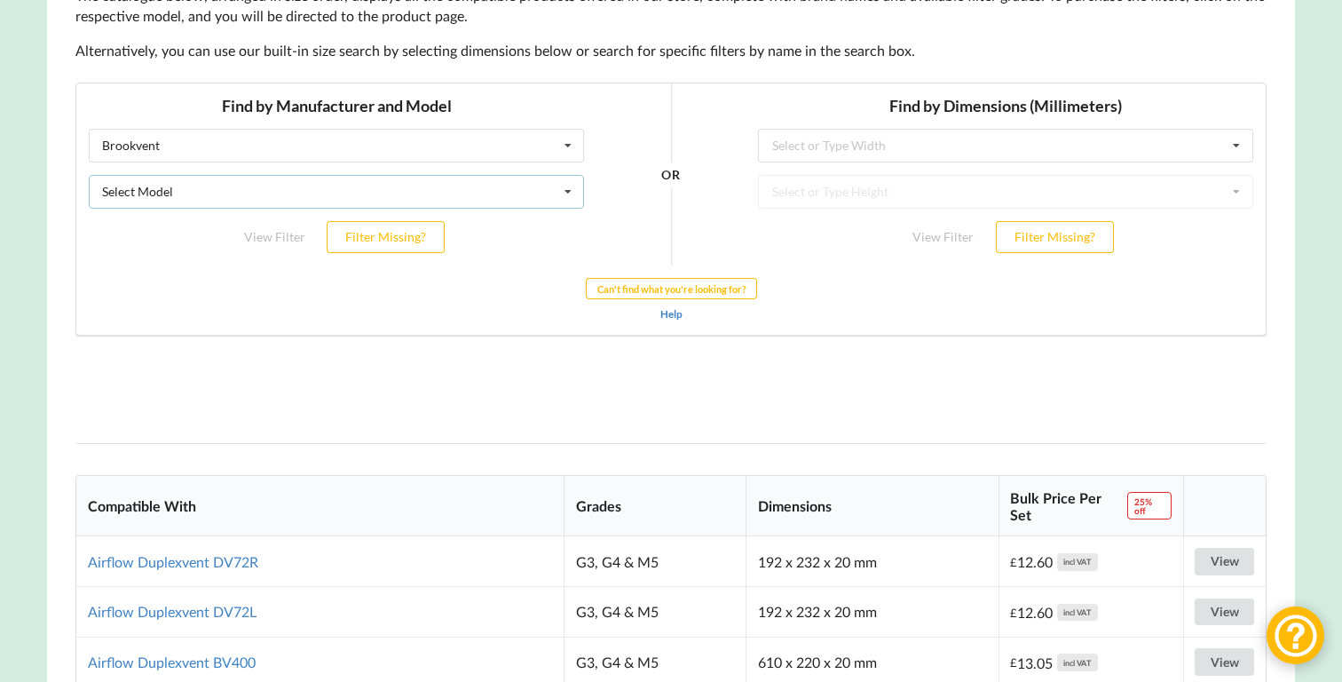
click at [143, 201] on div "Select Model Aircycle 3.1 HRV Aircycle 4.1 HRV Aircycle Units 1.1 HRV Aircycle …" at bounding box center [336, 191] width 495 height 34
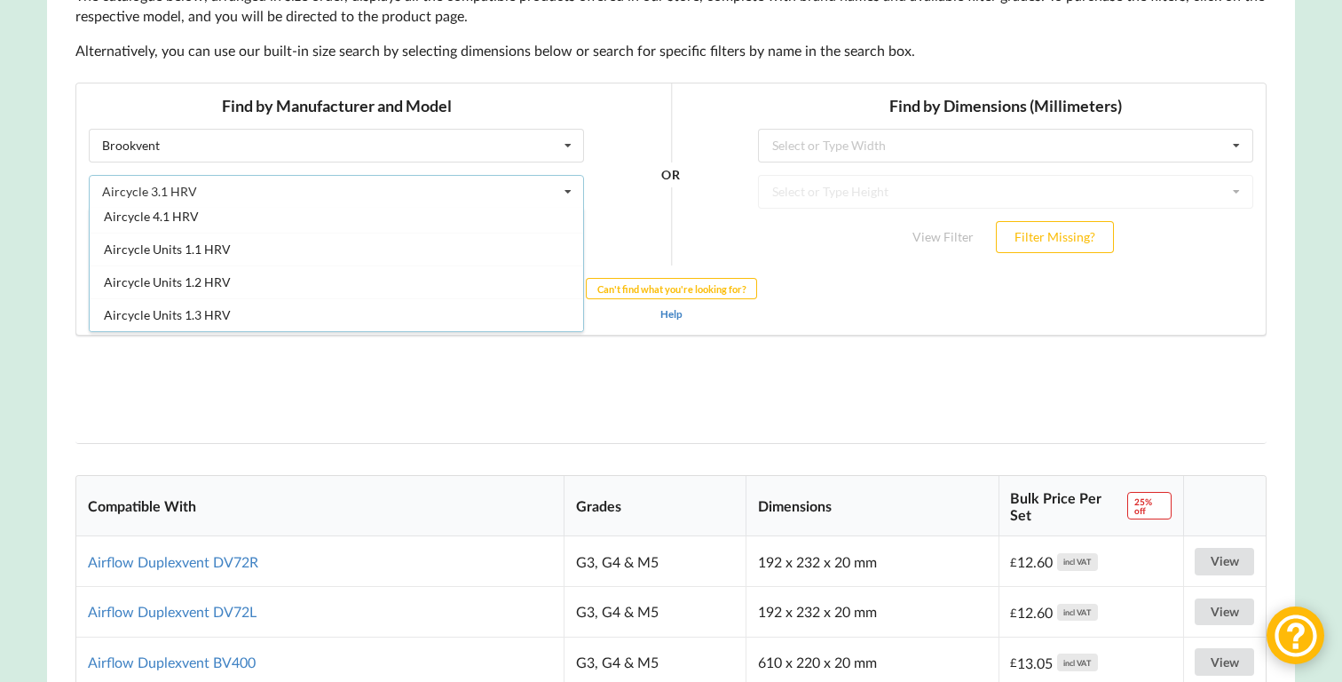
scroll to position [41, 0]
click at [121, 167] on div "Find by Manufacturer and Model Brookvent Airflow Brink Brookvent Domus Envirove…" at bounding box center [336, 174] width 520 height 182
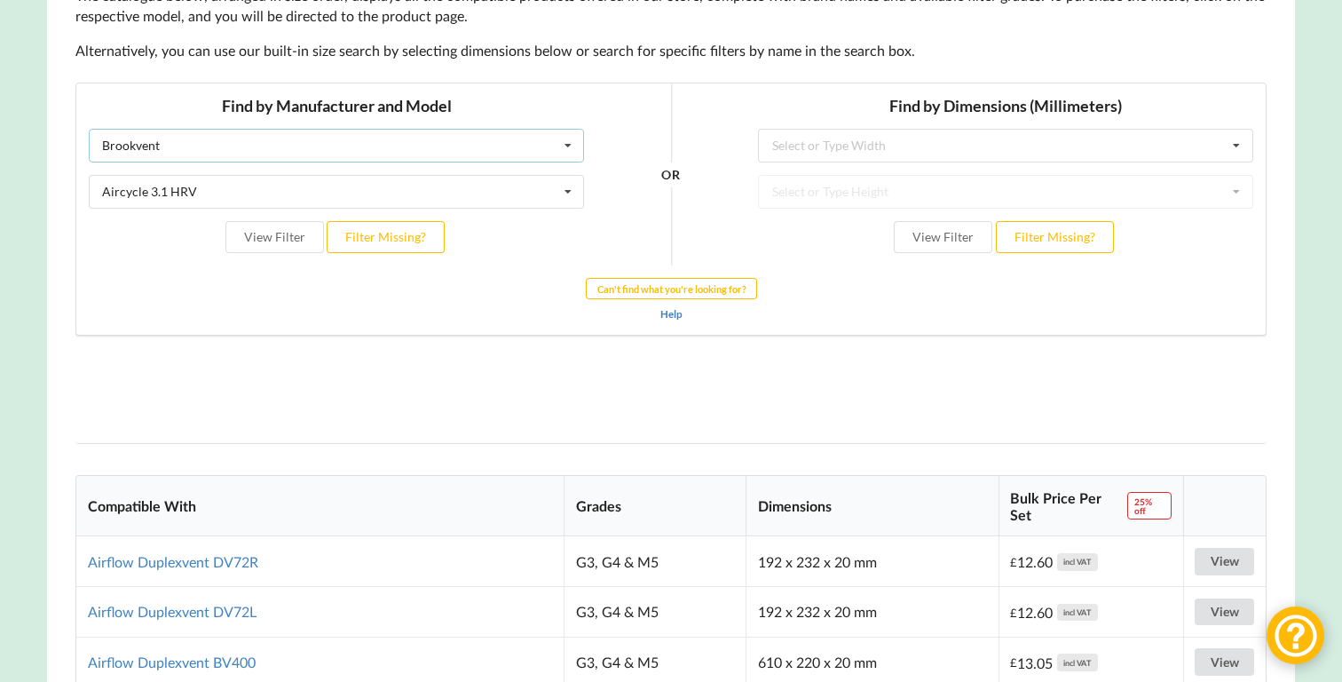
click at [121, 160] on div "Brookvent Airflow Brink Brookvent Domus Envirovent Flakt Heatrae Sadia Itho Daa…" at bounding box center [336, 145] width 495 height 34
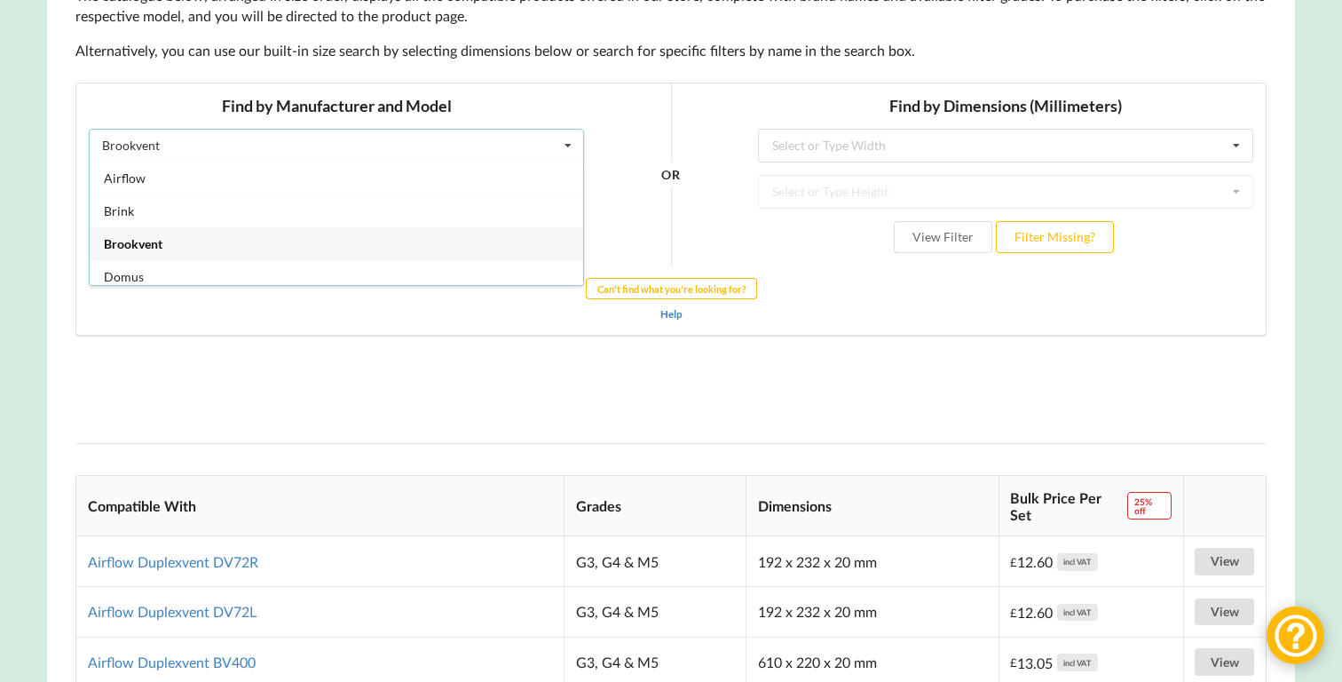
scroll to position [45, 0]
click at [119, 236] on span "Domus" at bounding box center [124, 230] width 40 height 15
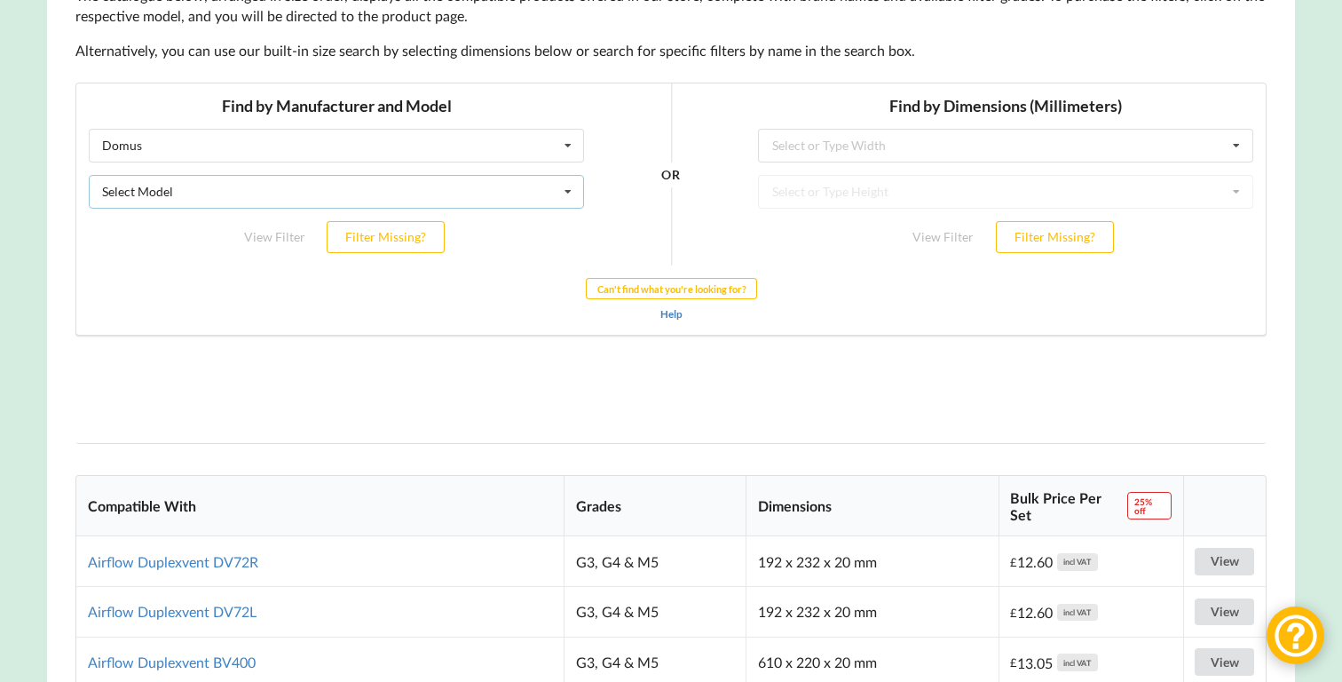
click at [129, 193] on div "Select Model" at bounding box center [137, 191] width 71 height 12
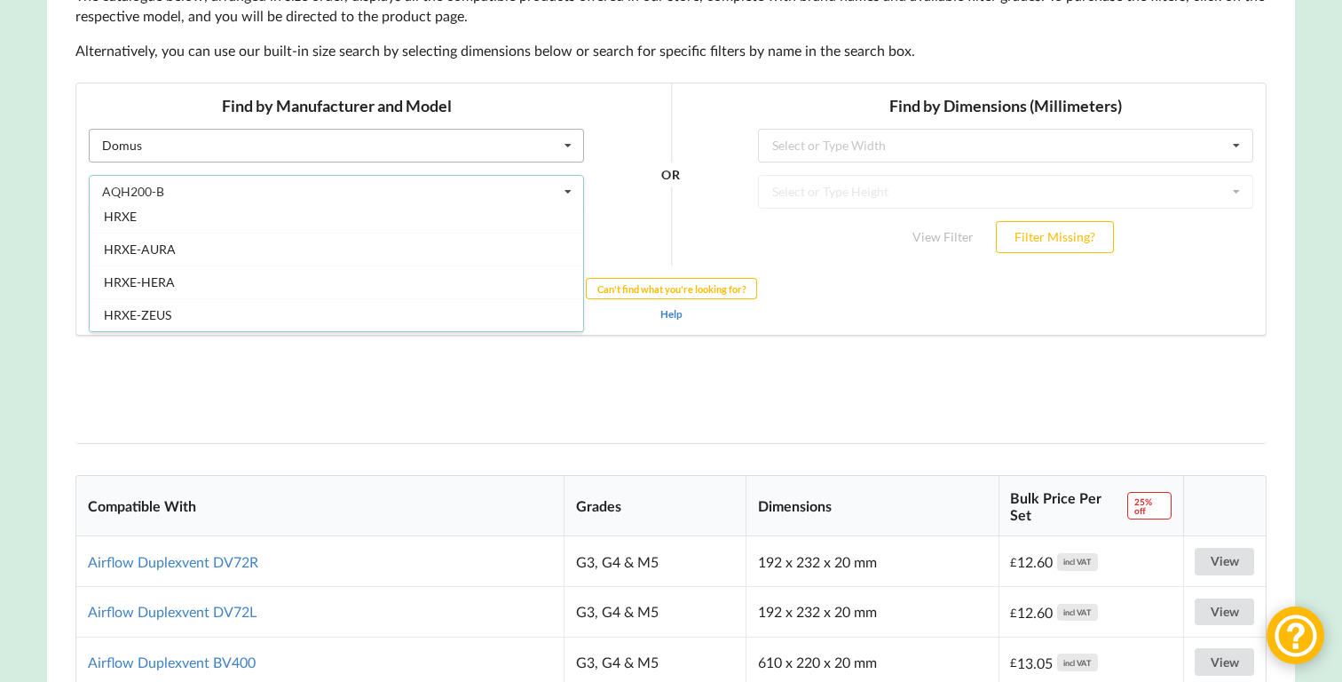
scroll to position [172, 0]
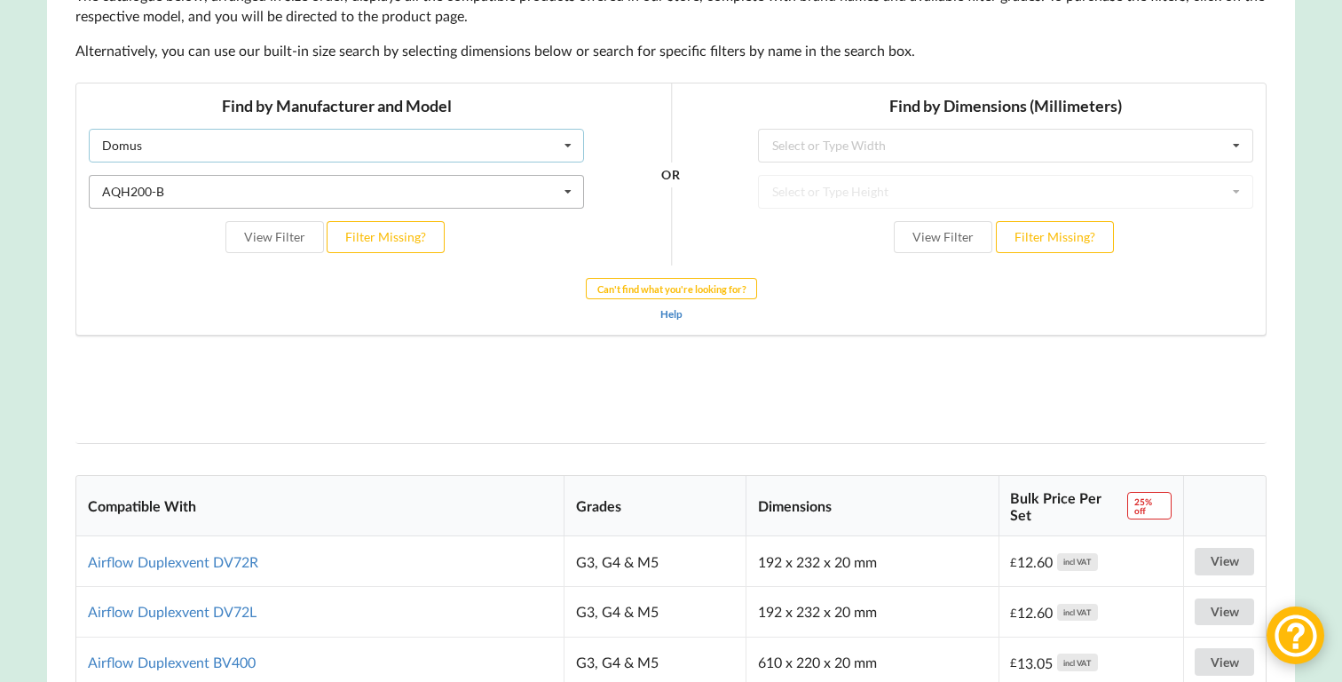
click at [139, 146] on div "Domus" at bounding box center [122, 144] width 40 height 12
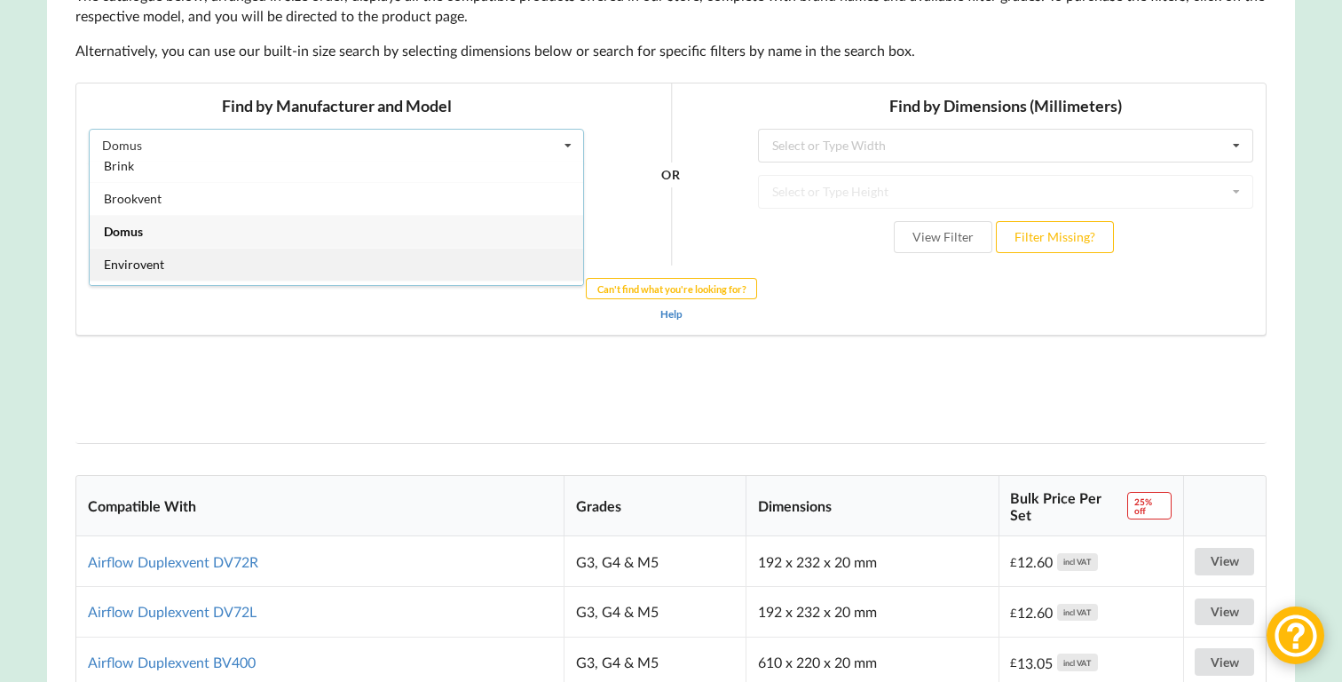
click at [138, 256] on span "Envirovent" at bounding box center [134, 263] width 60 height 15
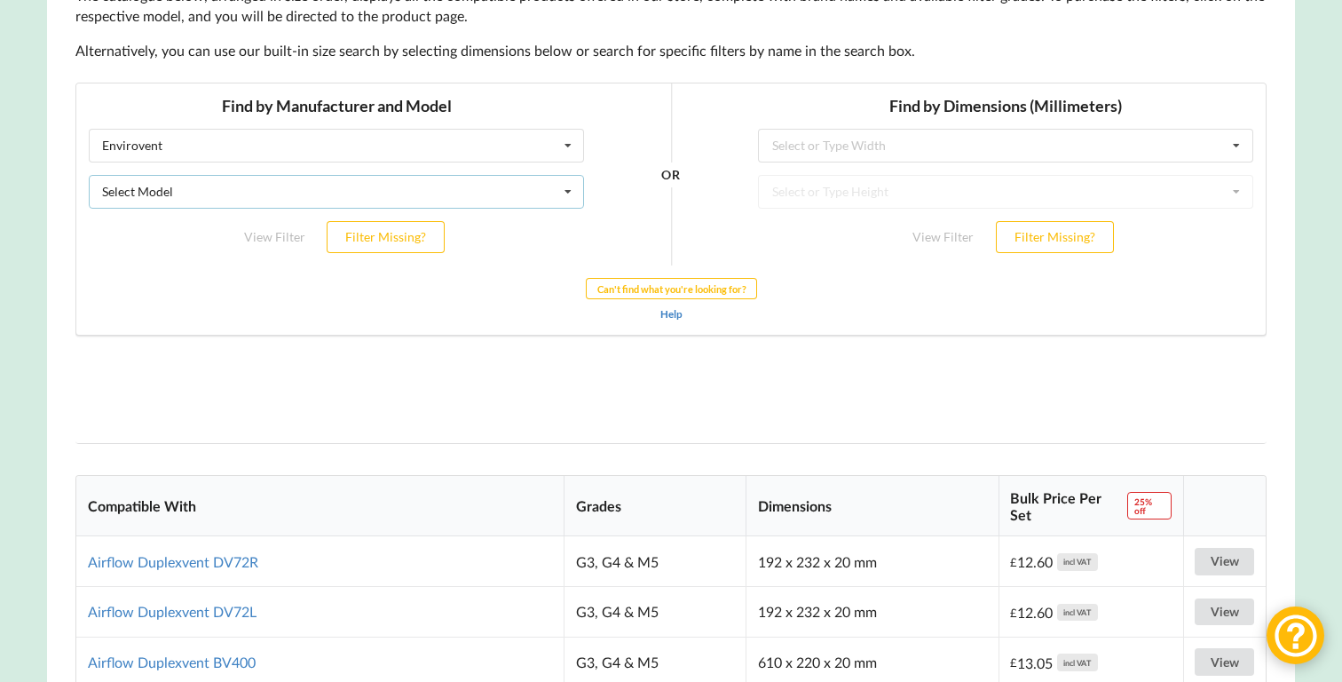
click at [143, 191] on div "Select Model" at bounding box center [137, 191] width 71 height 12
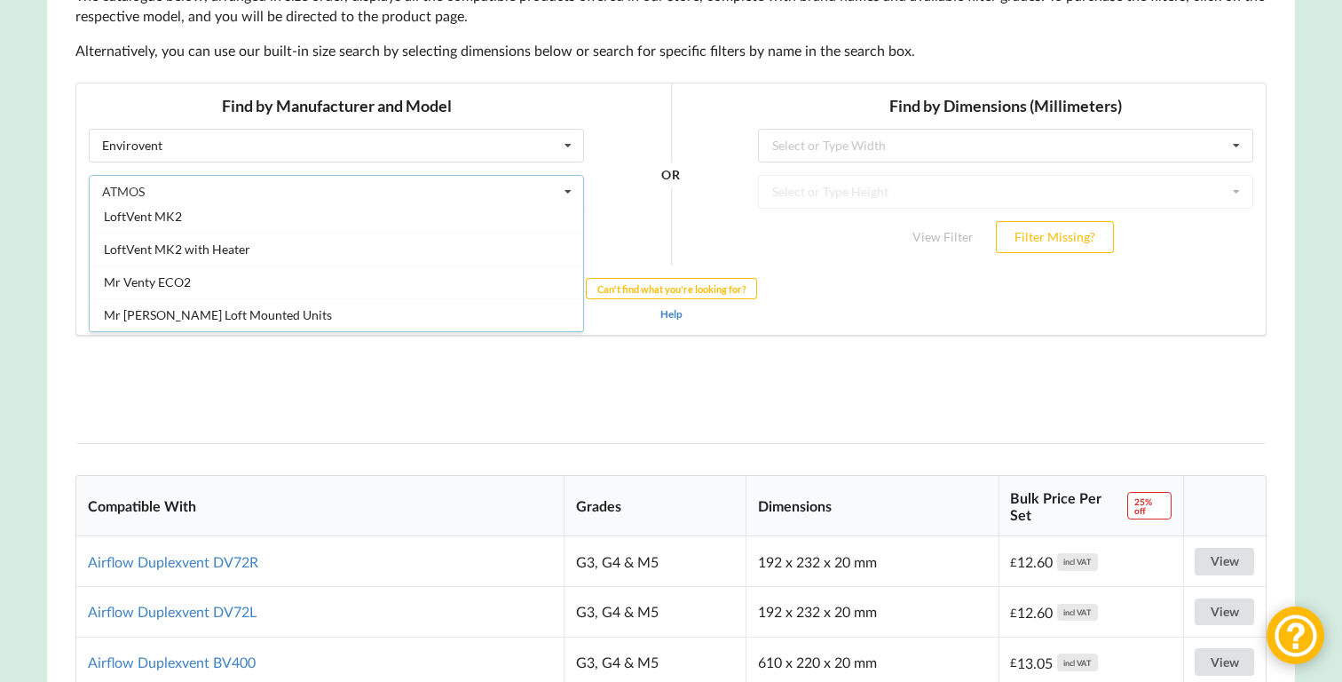
scroll to position [1092, 0]
click at [142, 180] on div "ATMOS ATMOS ATMOS Air ATMOS Air App ATMOS Air Dual ATMOS Air Dual App Enabled A…" at bounding box center [336, 191] width 495 height 34
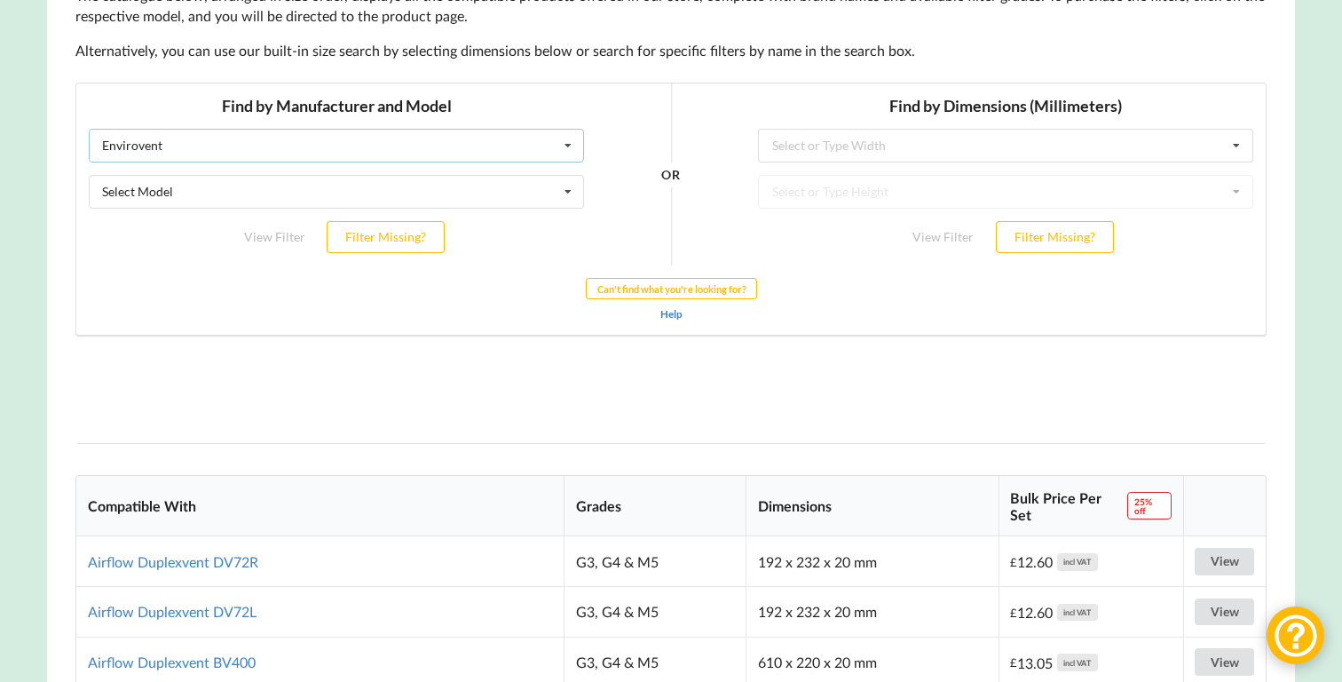
click at [136, 156] on div "Envirovent Airflow Brink Brookvent Domus Envirovent Flakt Heatrae Sadia Itho Da…" at bounding box center [336, 145] width 495 height 34
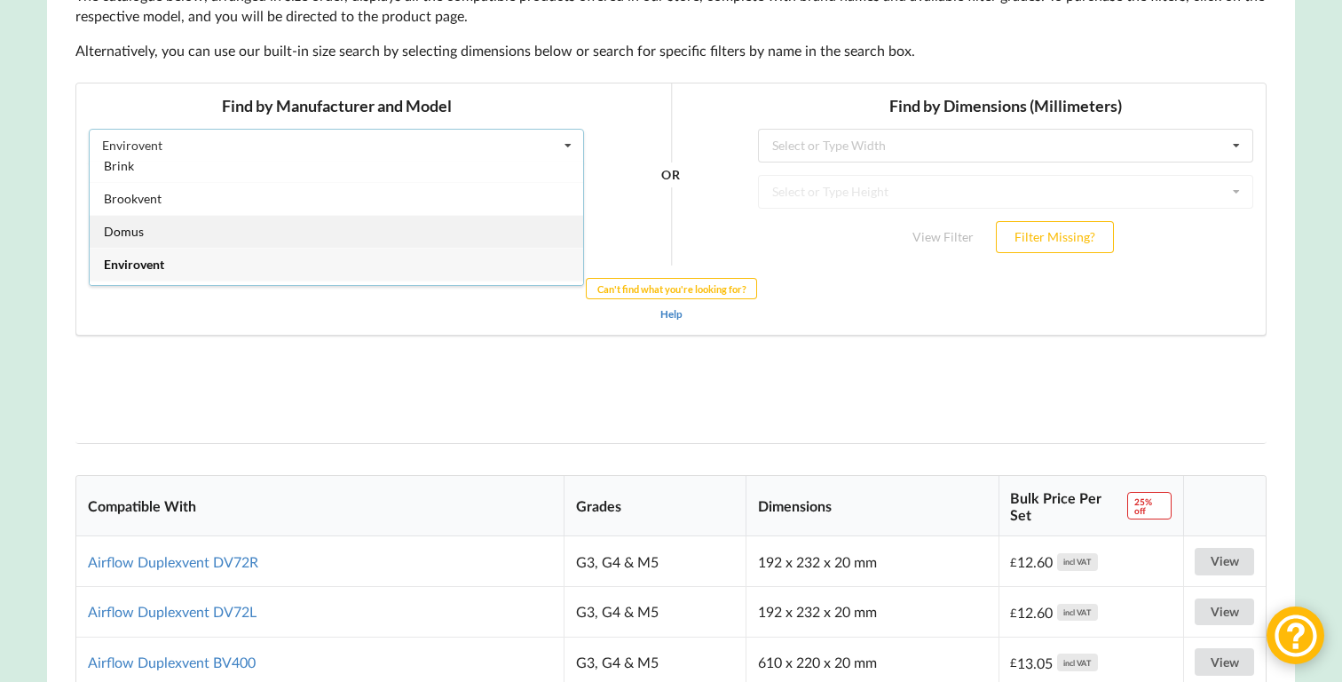
click at [137, 236] on span "Domus" at bounding box center [124, 230] width 40 height 15
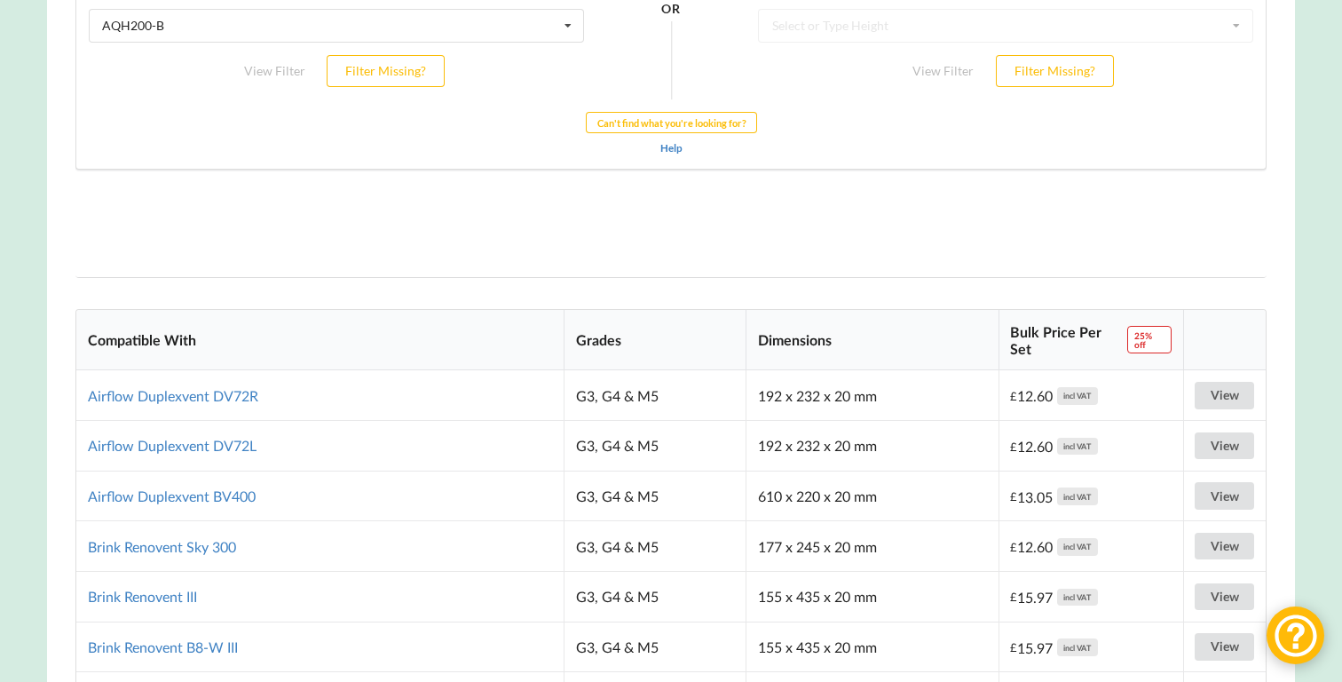
scroll to position [588, 0]
